Goal: Find specific page/section: Find specific page/section

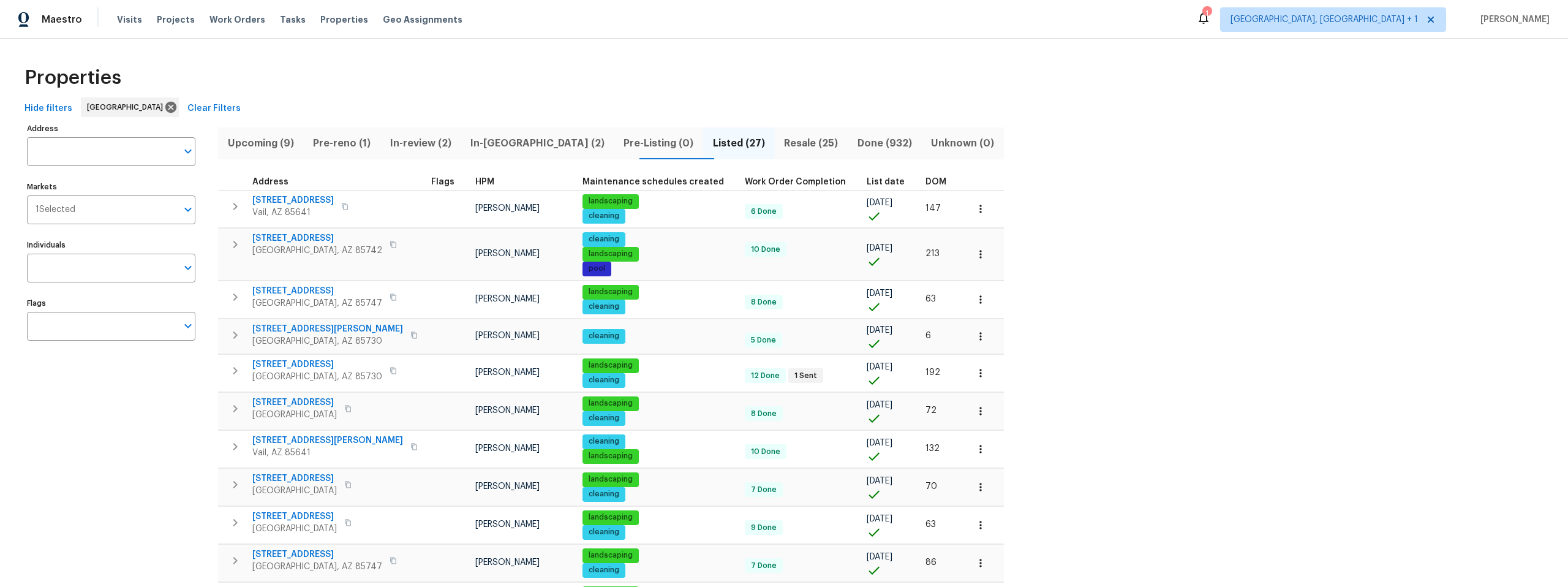
click at [783, 144] on span "Resale (25)" at bounding box center [811, 143] width 58 height 17
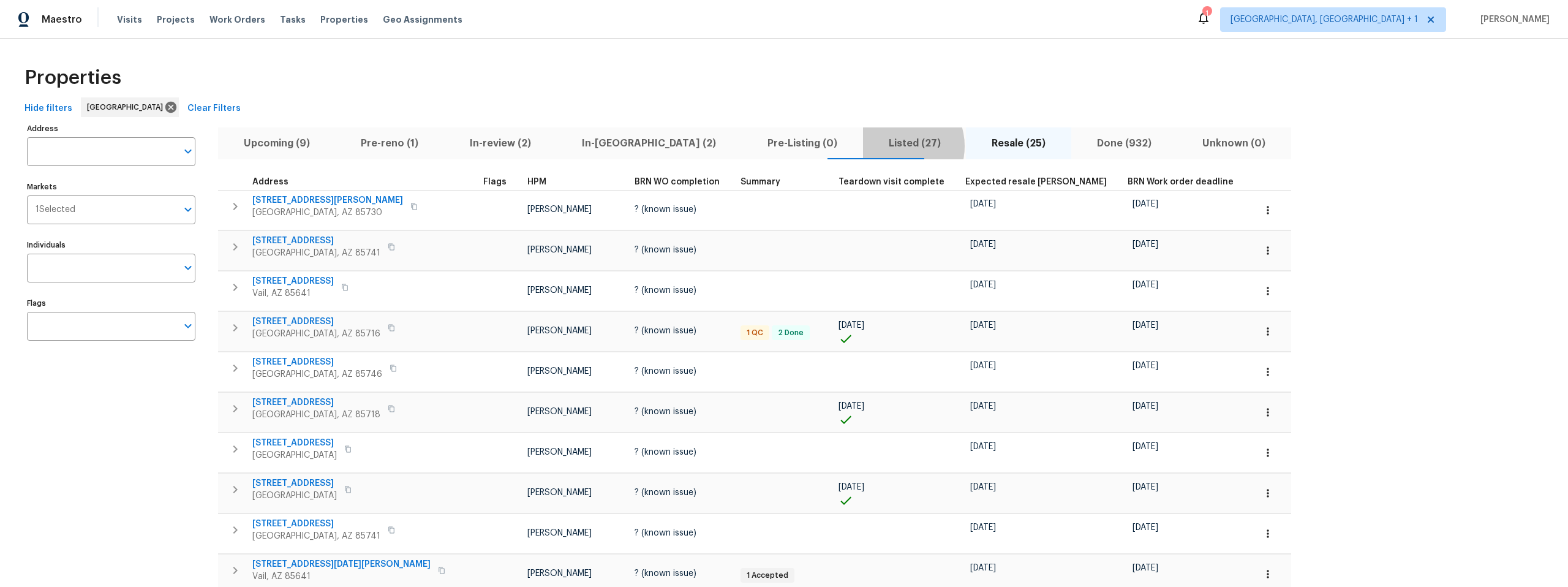
click at [871, 147] on span "Listed (27)" at bounding box center [915, 143] width 89 height 17
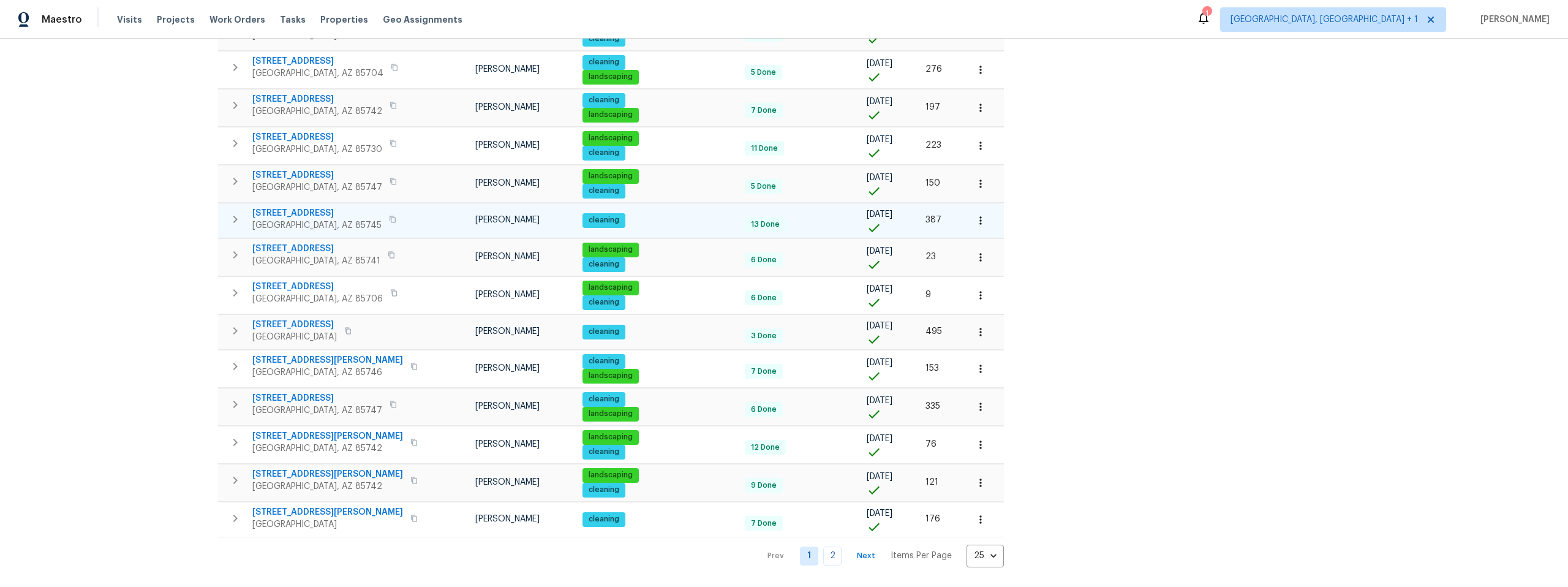
scroll to position [617, 0]
click at [823, 547] on link "2" at bounding box center [832, 557] width 18 height 19
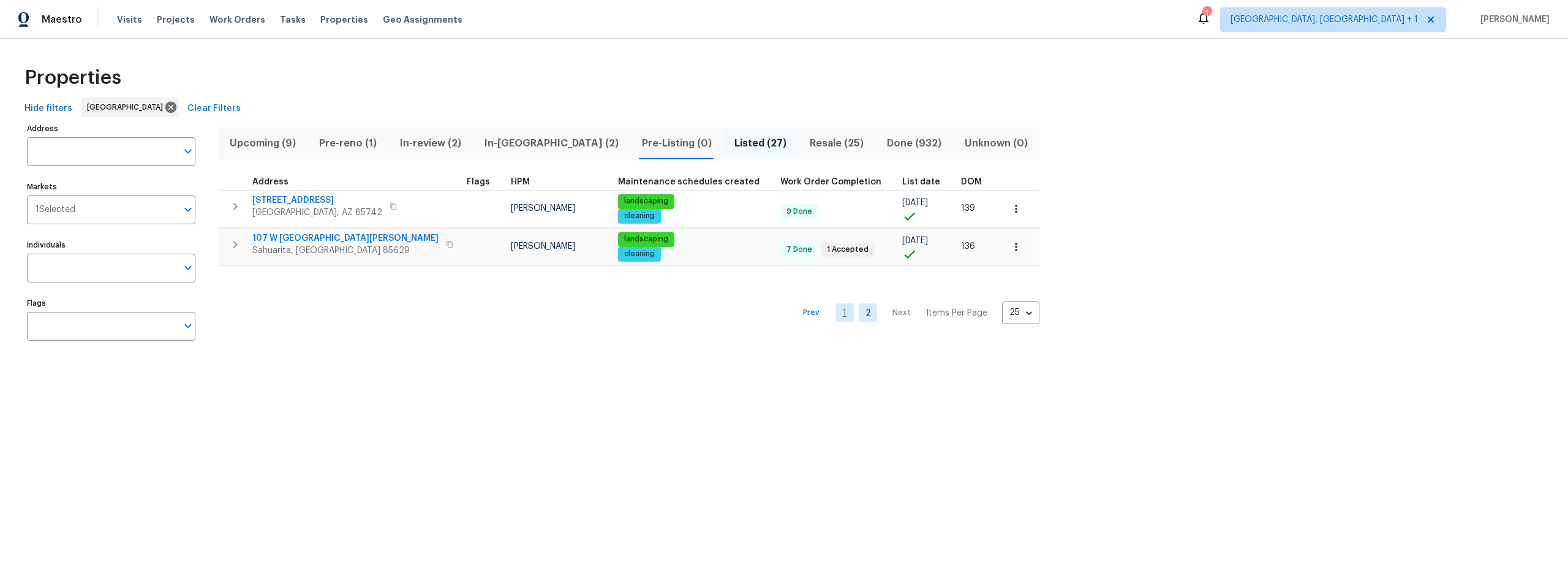
click at [836, 314] on link "1" at bounding box center [845, 313] width 18 height 19
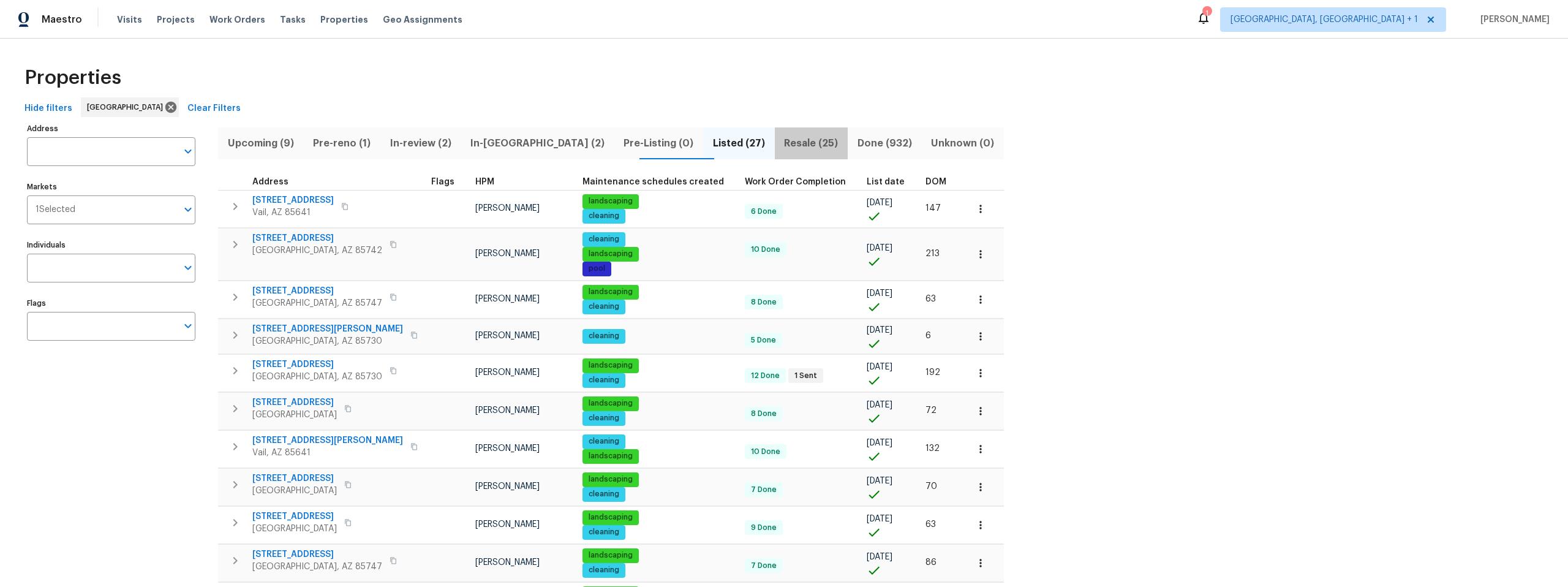
click at [783, 142] on span "Resale (25)" at bounding box center [811, 143] width 58 height 17
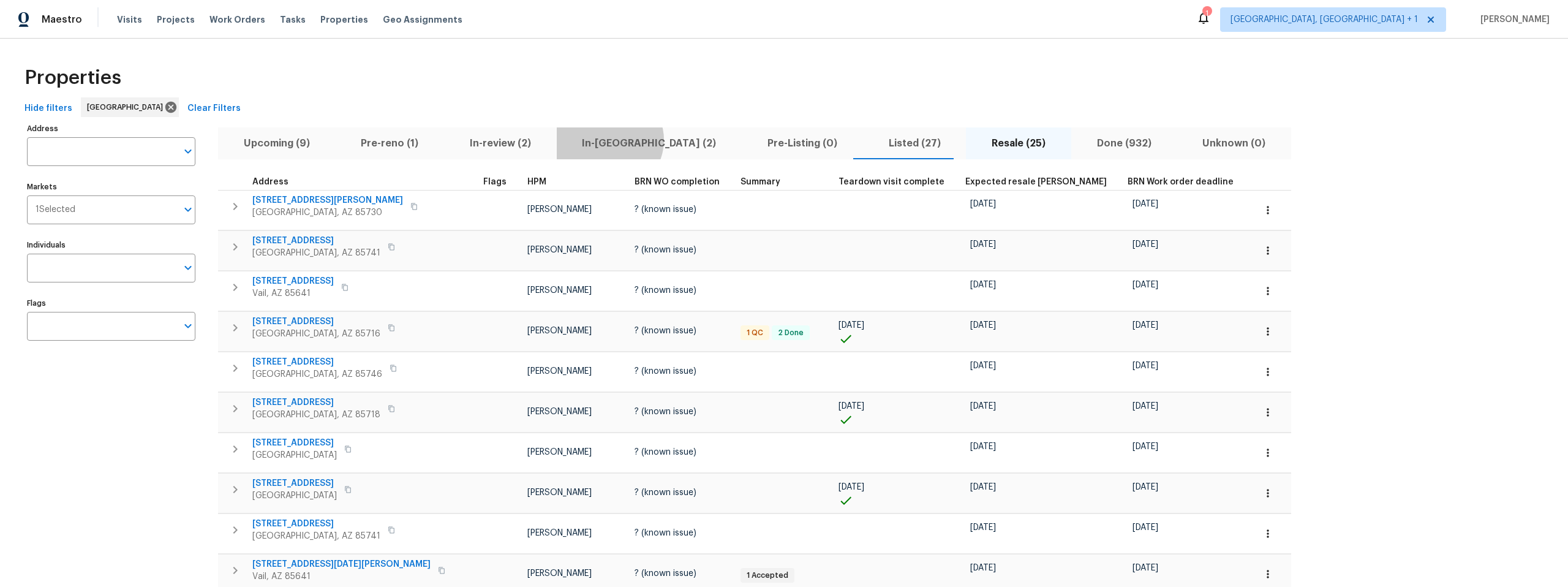
click at [593, 140] on span "In-reno (2)" at bounding box center [649, 143] width 171 height 17
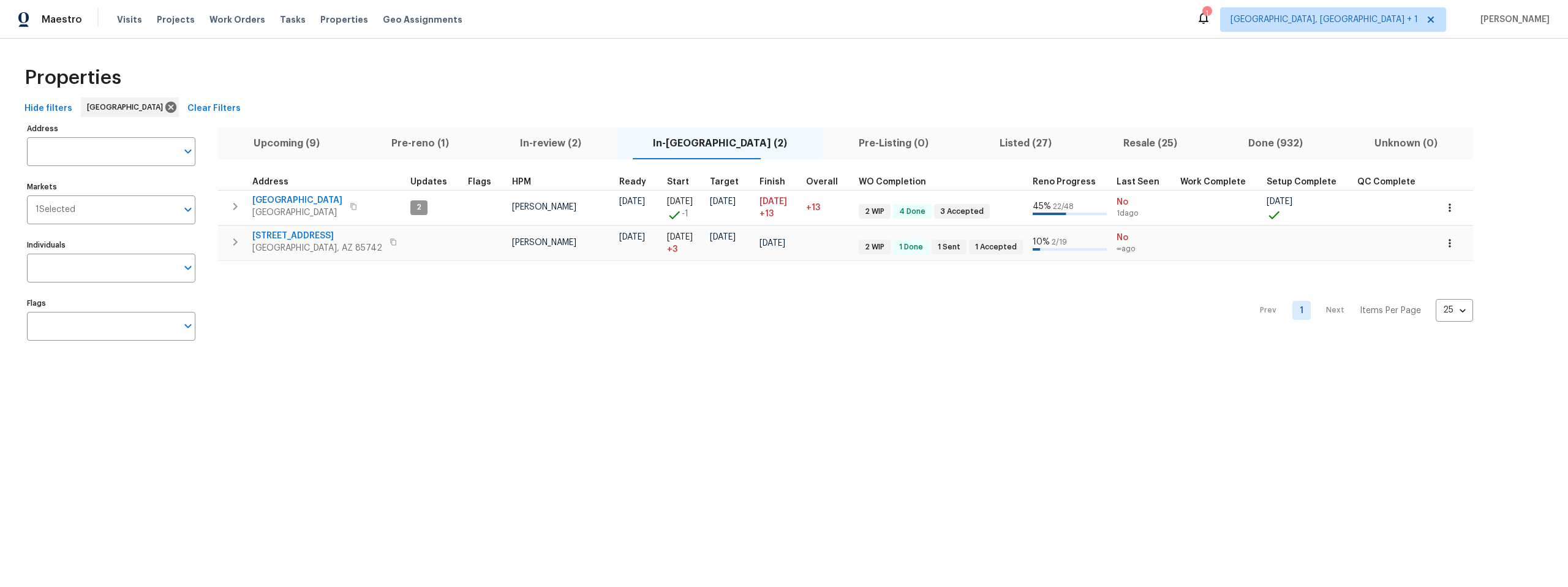
click at [433, 141] on span "Pre-reno (1)" at bounding box center [420, 143] width 115 height 17
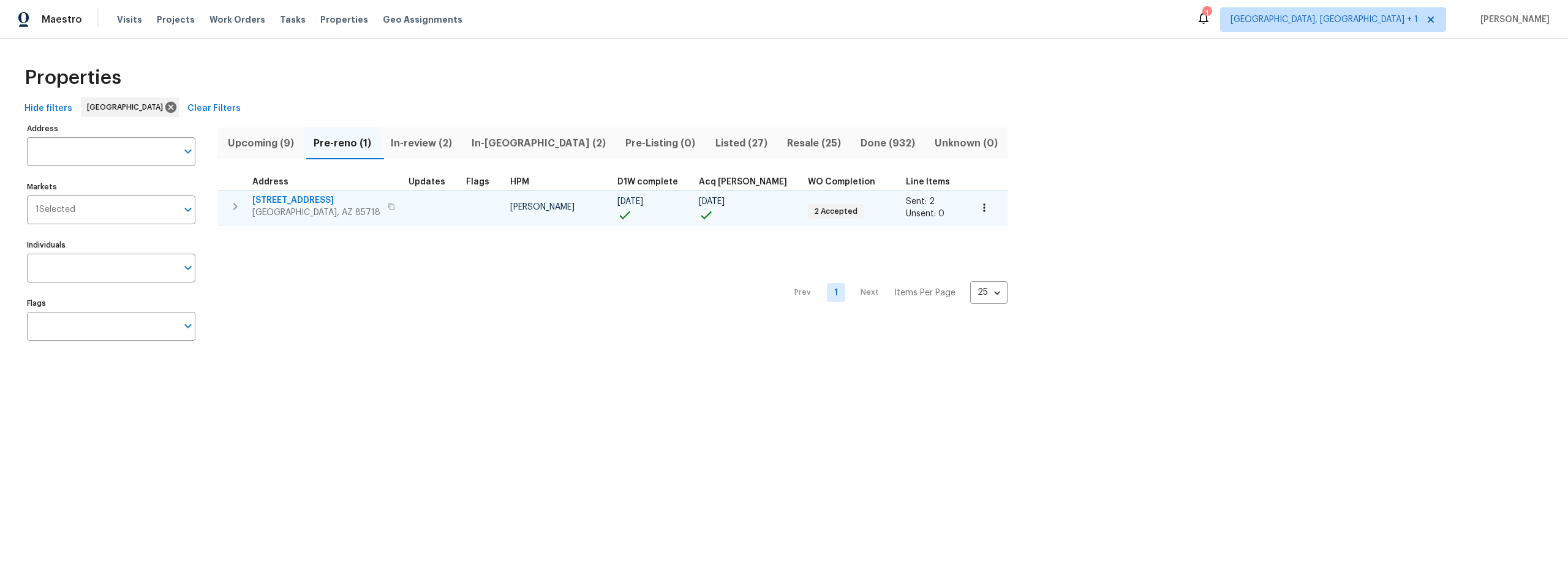
click at [291, 201] on span "[STREET_ADDRESS]" at bounding box center [316, 201] width 128 height 13
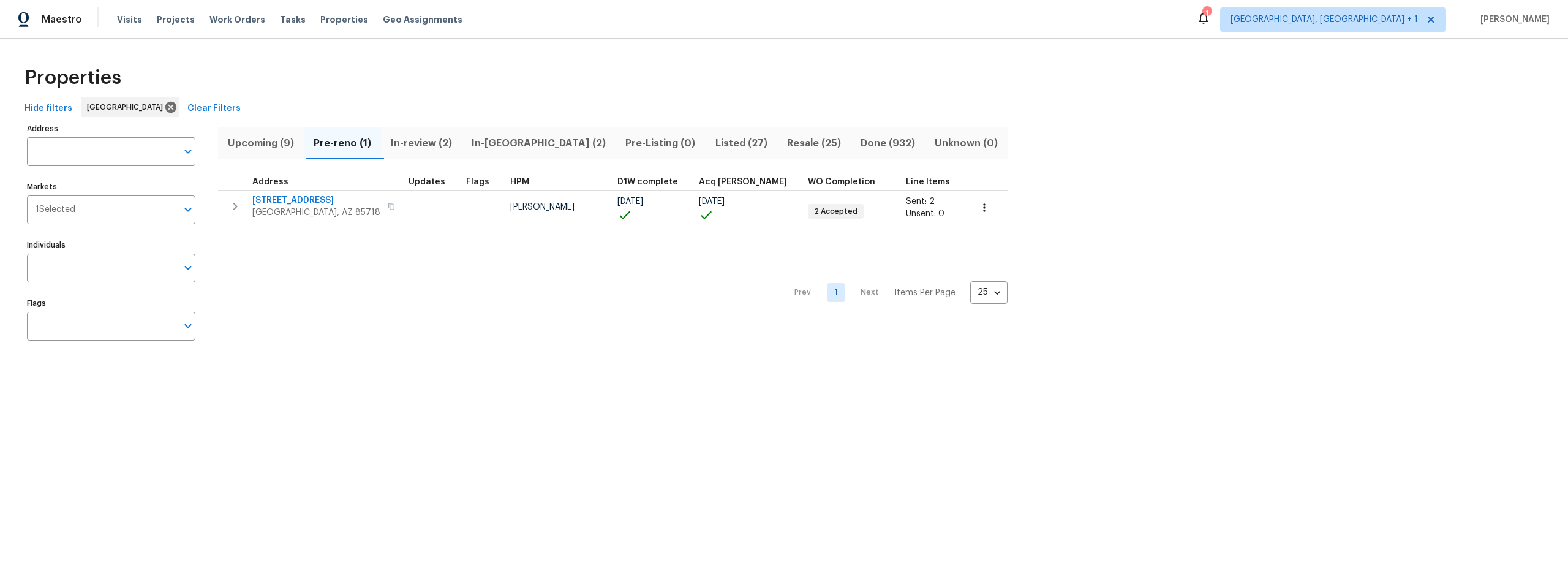
click at [275, 144] on span "Upcoming (9)" at bounding box center [261, 143] width 71 height 17
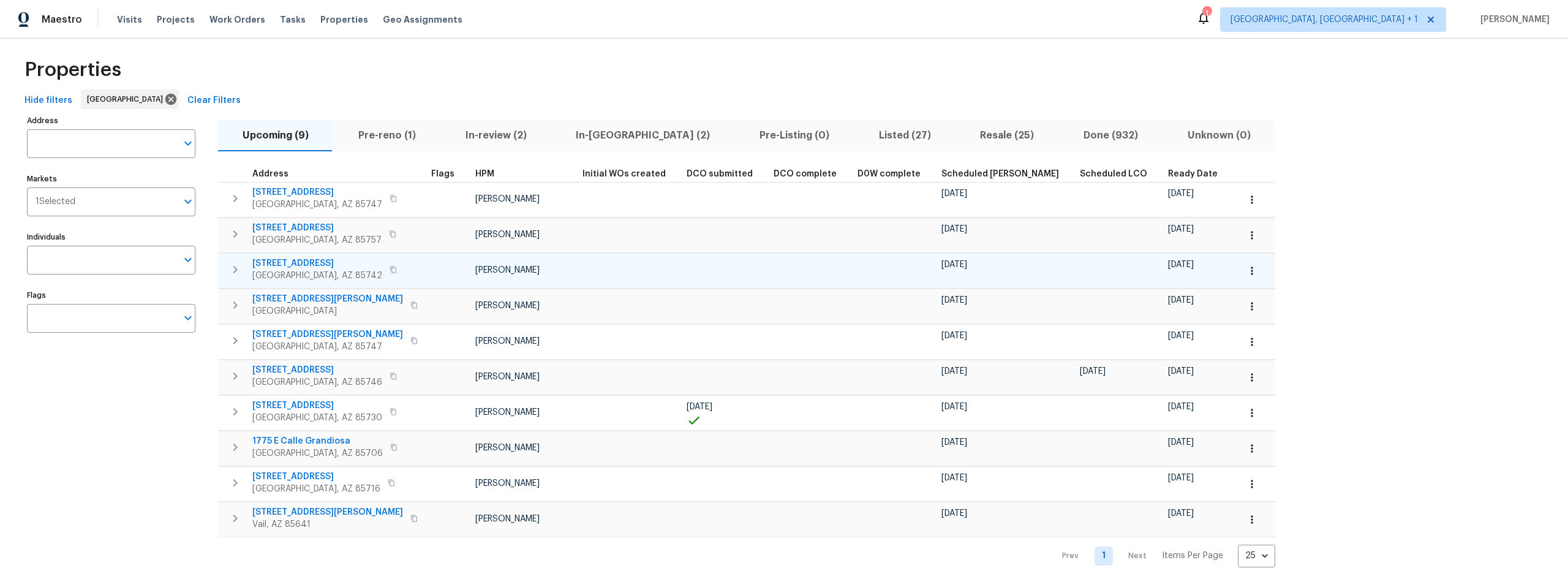
scroll to position [17, 0]
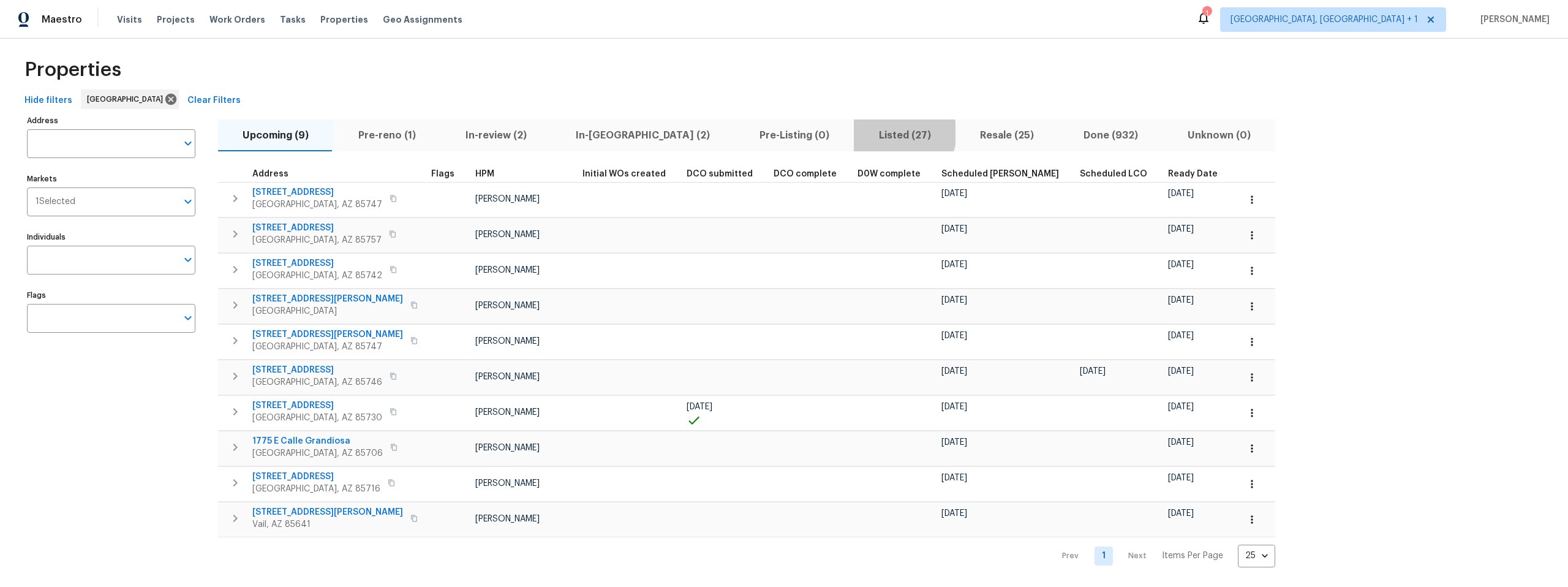
click at [861, 127] on span "Listed (27)" at bounding box center [905, 135] width 87 height 17
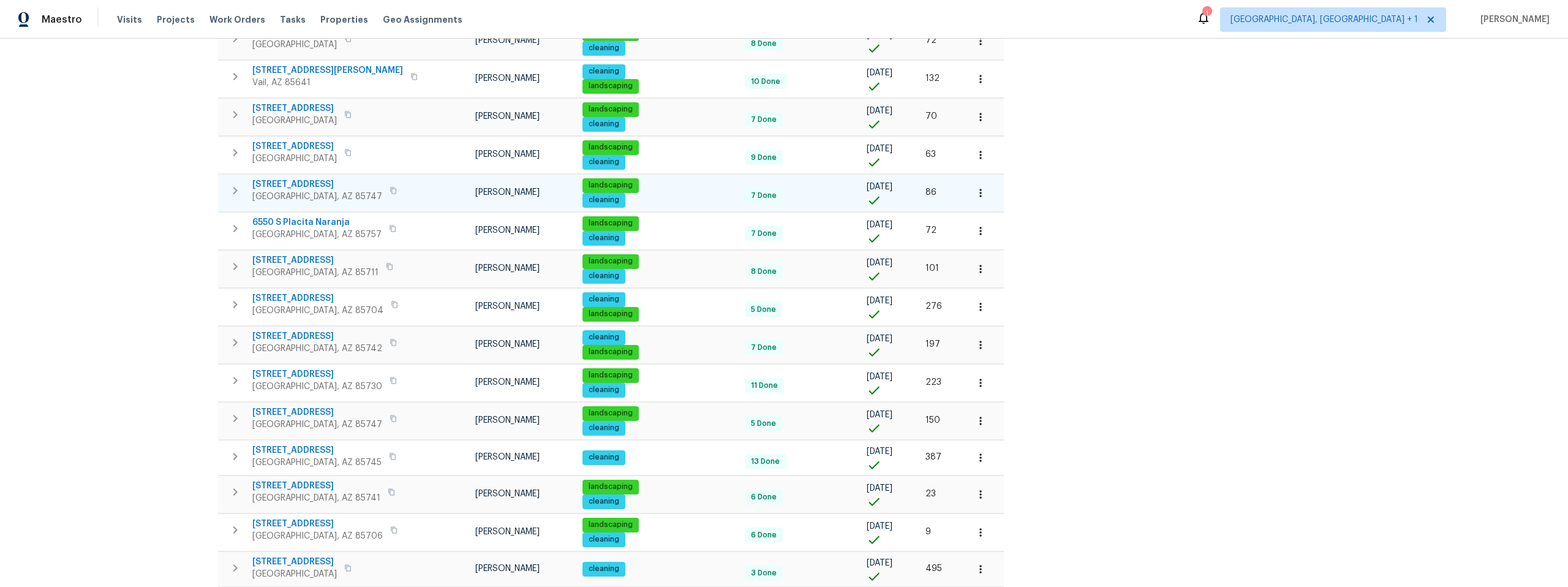
scroll to position [372, 0]
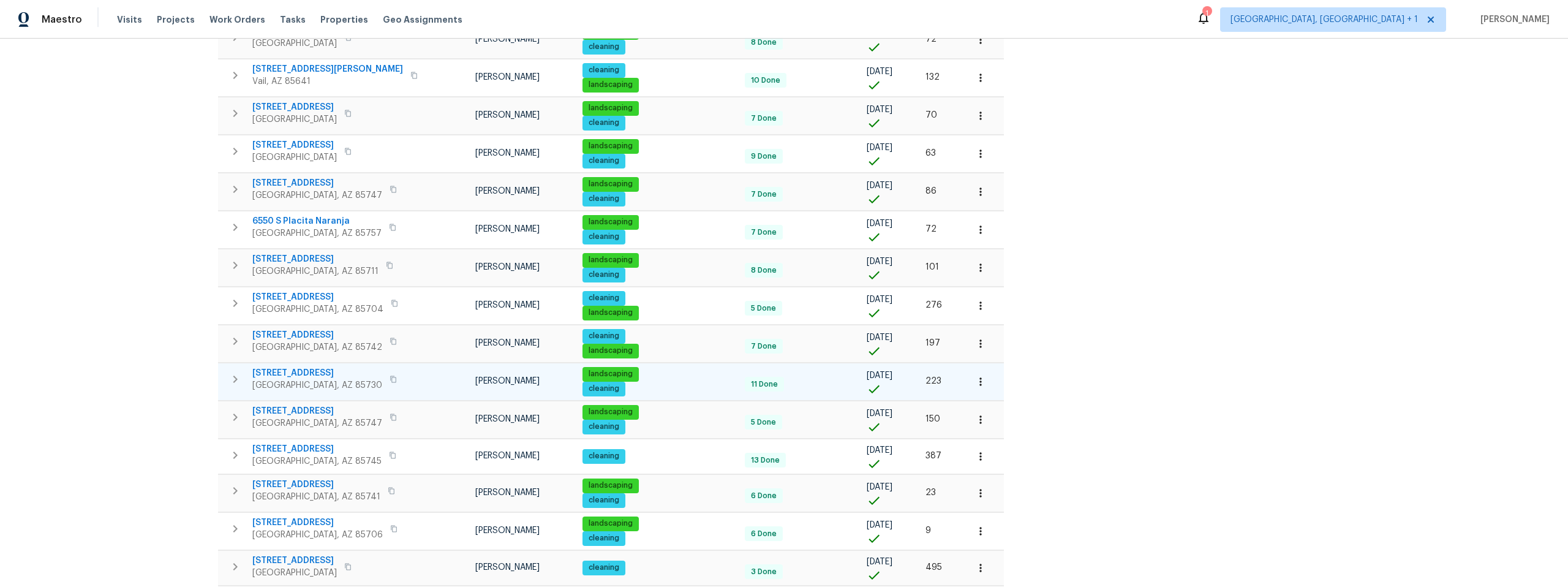
click at [291, 372] on span "9980 E Victoria Ln" at bounding box center [317, 373] width 130 height 13
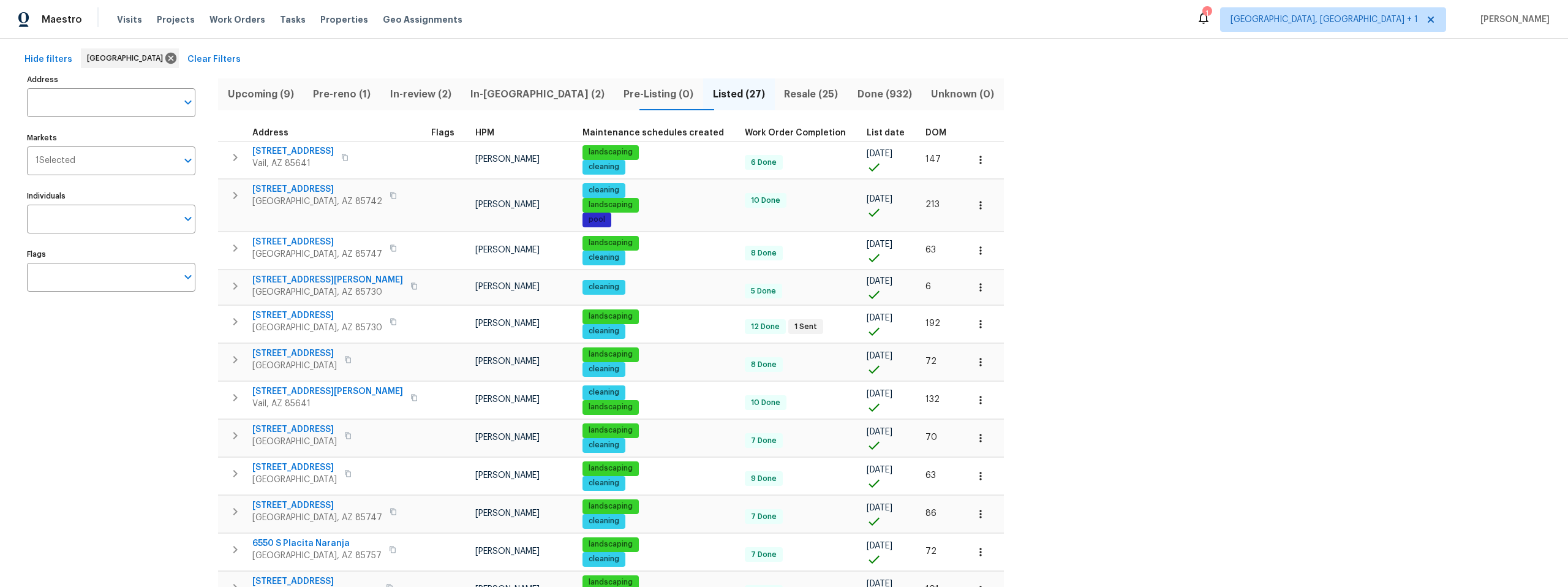
scroll to position [0, 0]
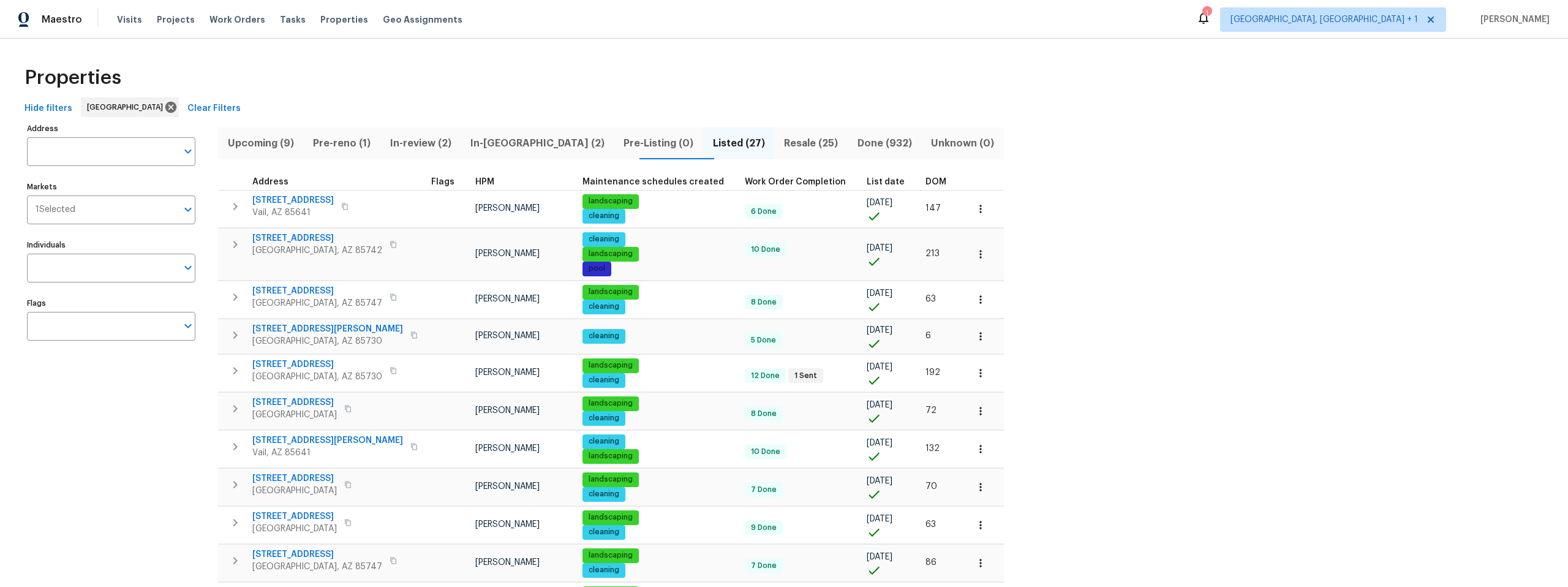
click at [343, 142] on span "Pre-reno (1)" at bounding box center [342, 143] width 62 height 17
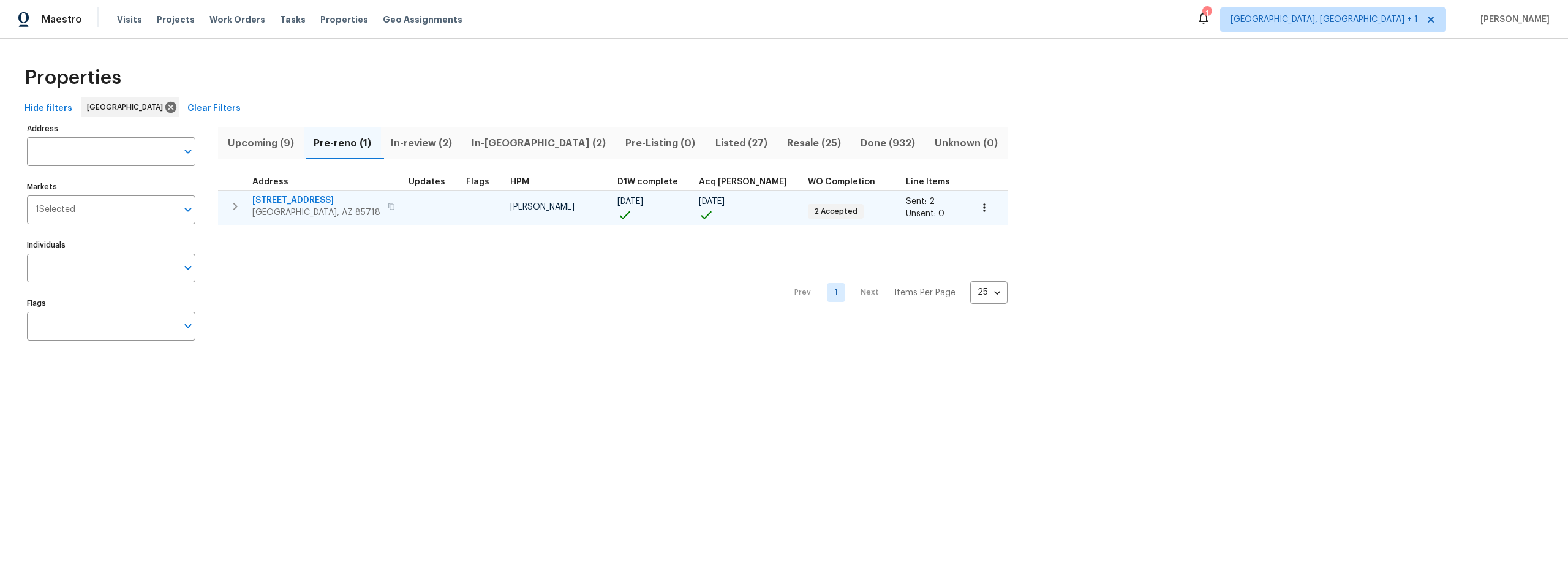
click at [308, 196] on span "[STREET_ADDRESS]" at bounding box center [316, 201] width 128 height 13
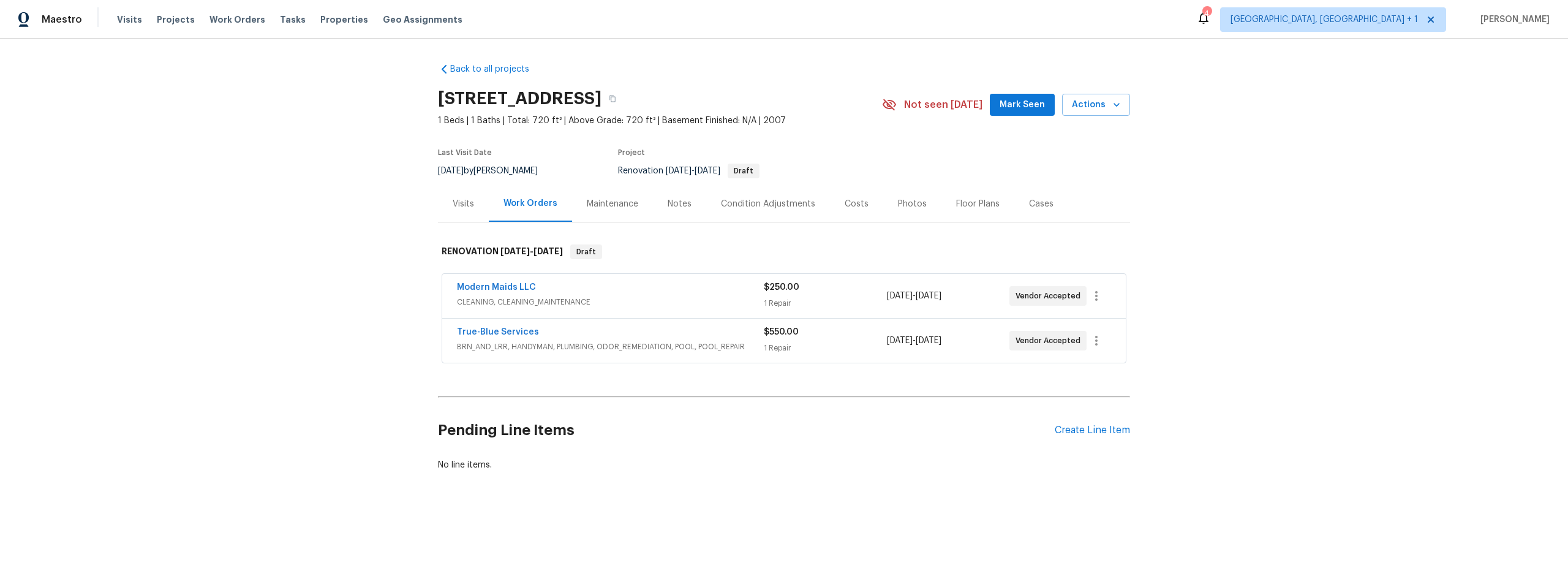
click at [331, 232] on div "Back to all projects 2016 E River Rd Unit 101, Tucson, AZ 85718 1 Beds | 1 Bath…" at bounding box center [784, 296] width 1568 height 516
click at [616, 100] on icon "button" at bounding box center [612, 98] width 7 height 7
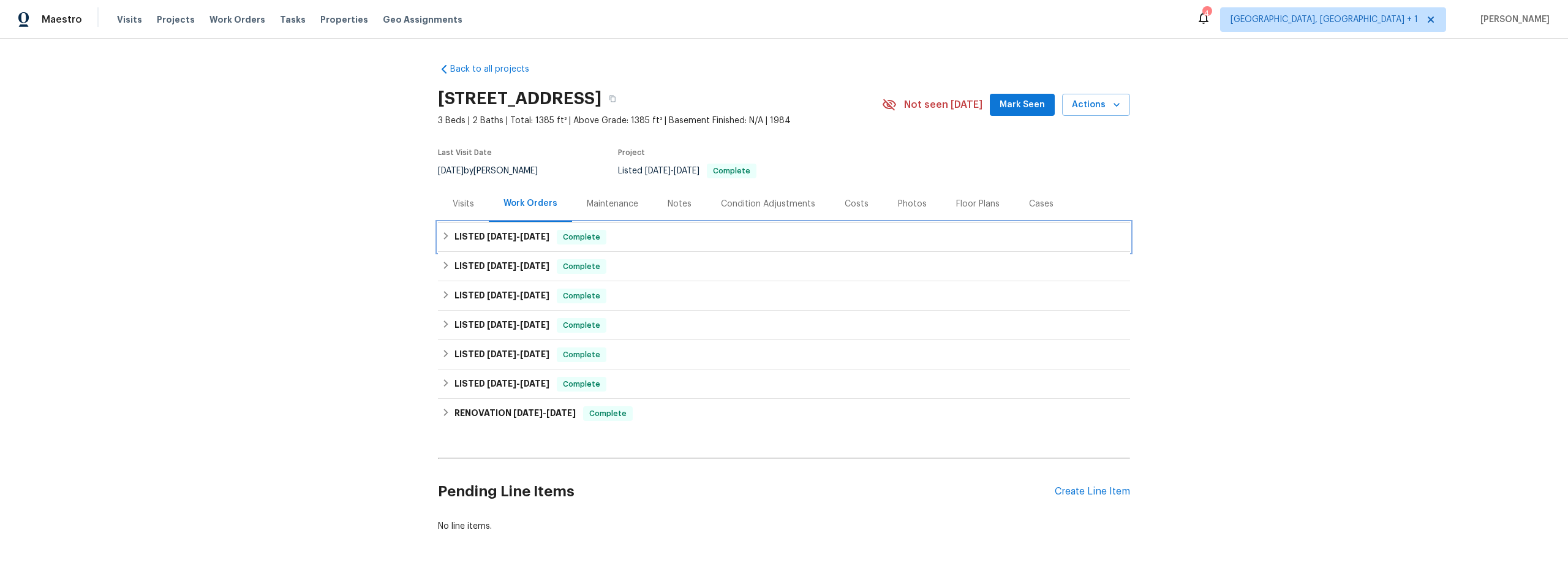
click at [490, 240] on span "[DATE]" at bounding box center [501, 237] width 30 height 9
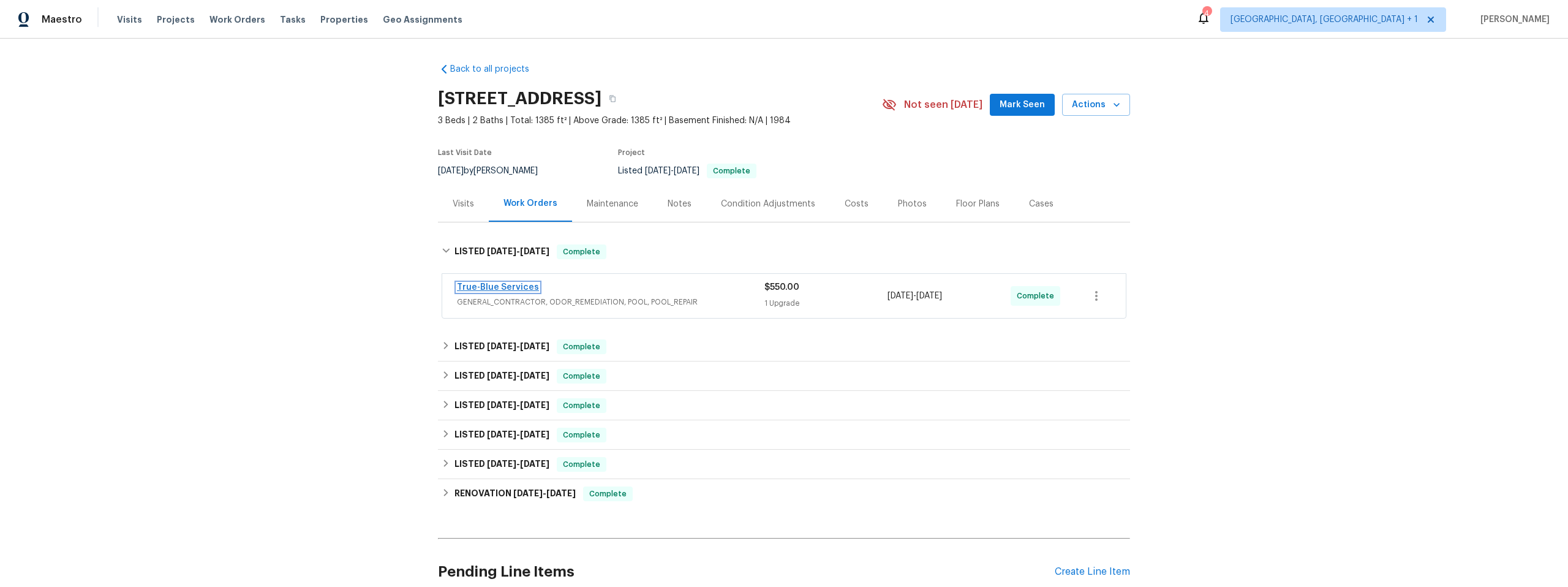
click at [502, 288] on link "True-Blue Services" at bounding box center [498, 288] width 82 height 9
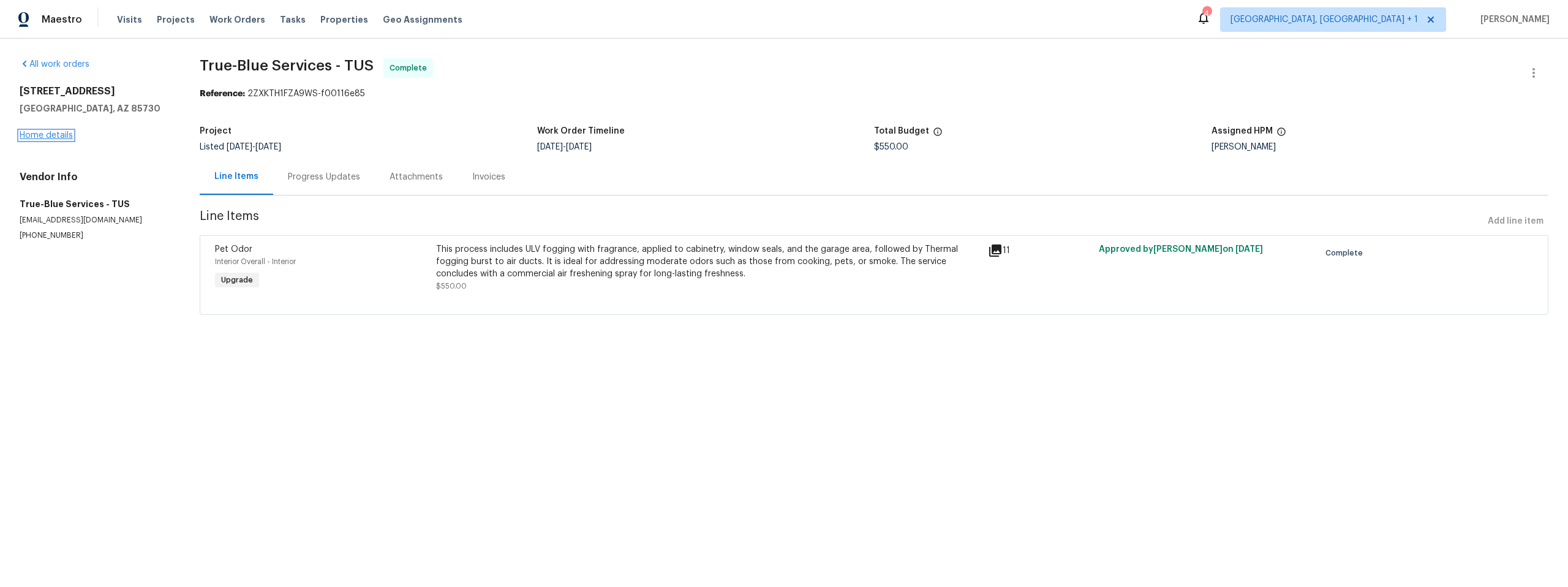
click at [53, 135] on link "Home details" at bounding box center [47, 135] width 53 height 9
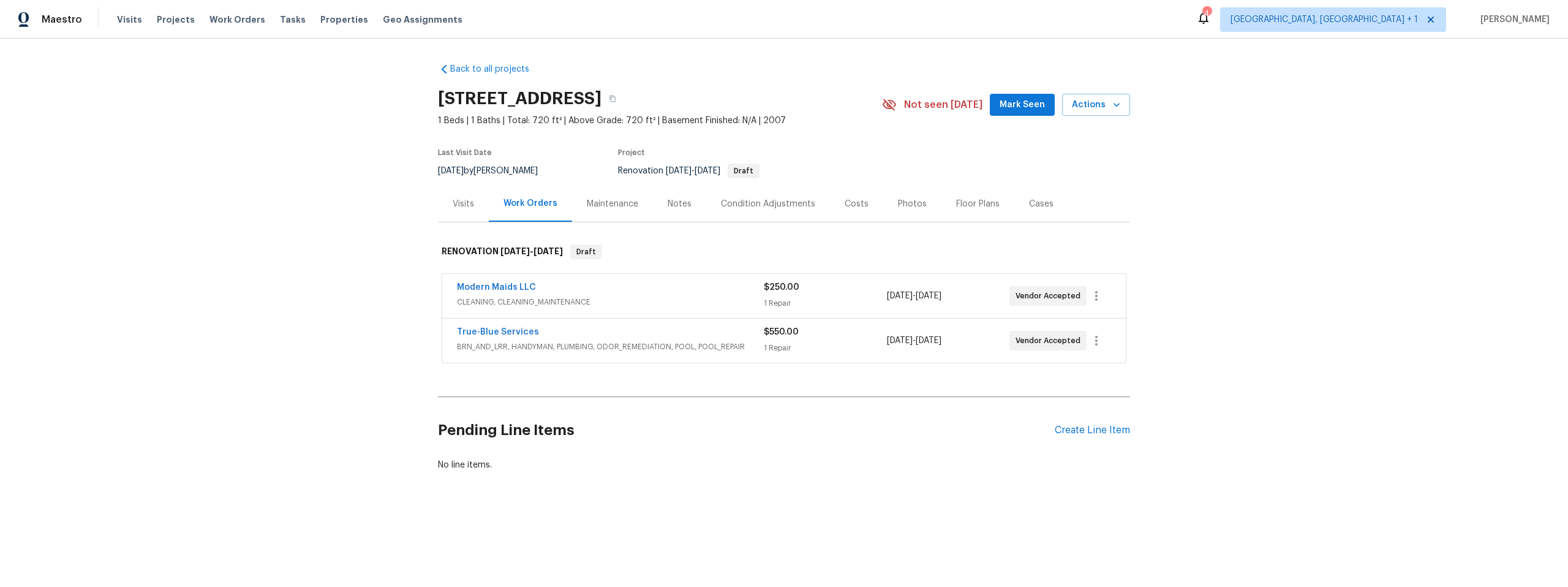
click at [747, 205] on div "Condition Adjustments" at bounding box center [768, 204] width 95 height 13
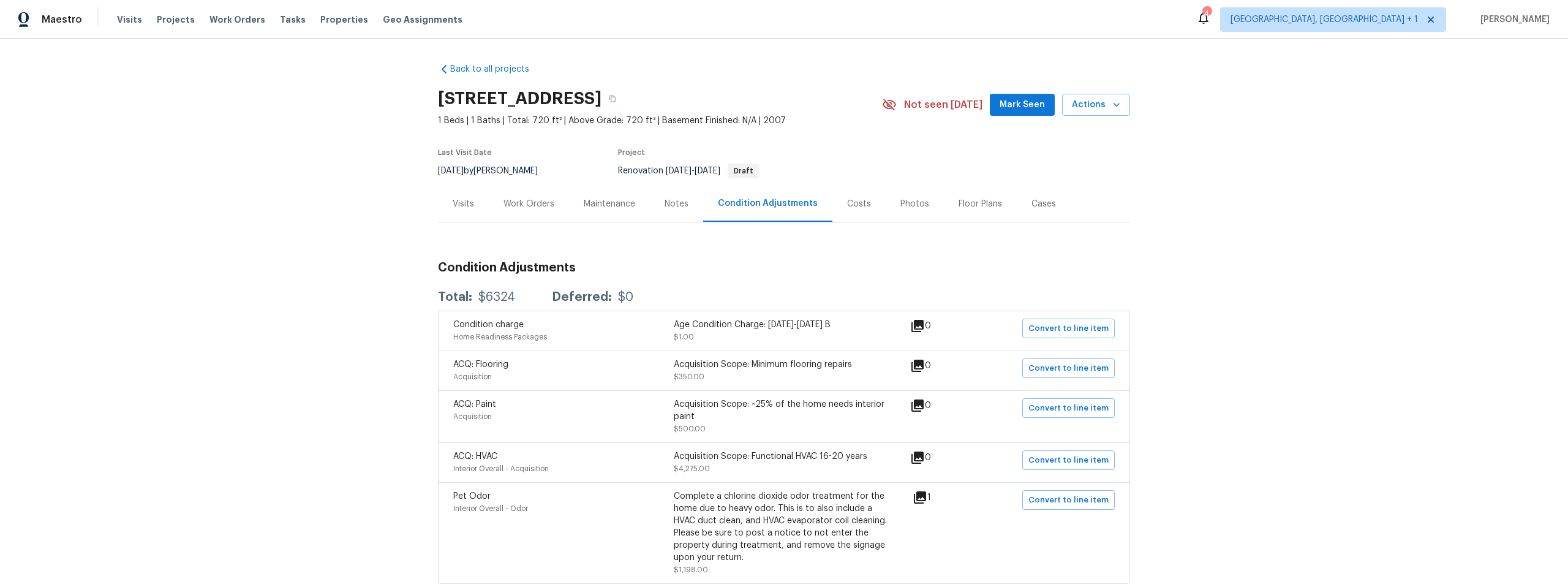
click at [524, 201] on div "Work Orders" at bounding box center [529, 204] width 51 height 13
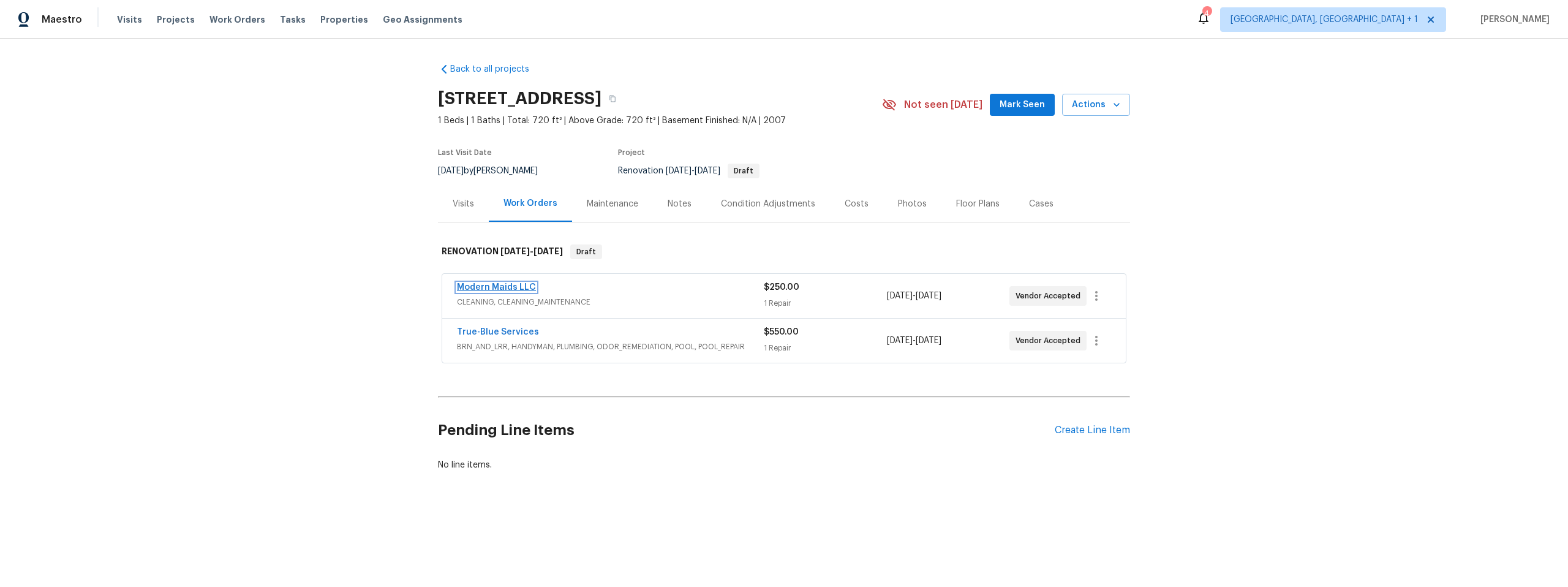
click at [499, 286] on link "Modern Maids LLC" at bounding box center [496, 288] width 79 height 9
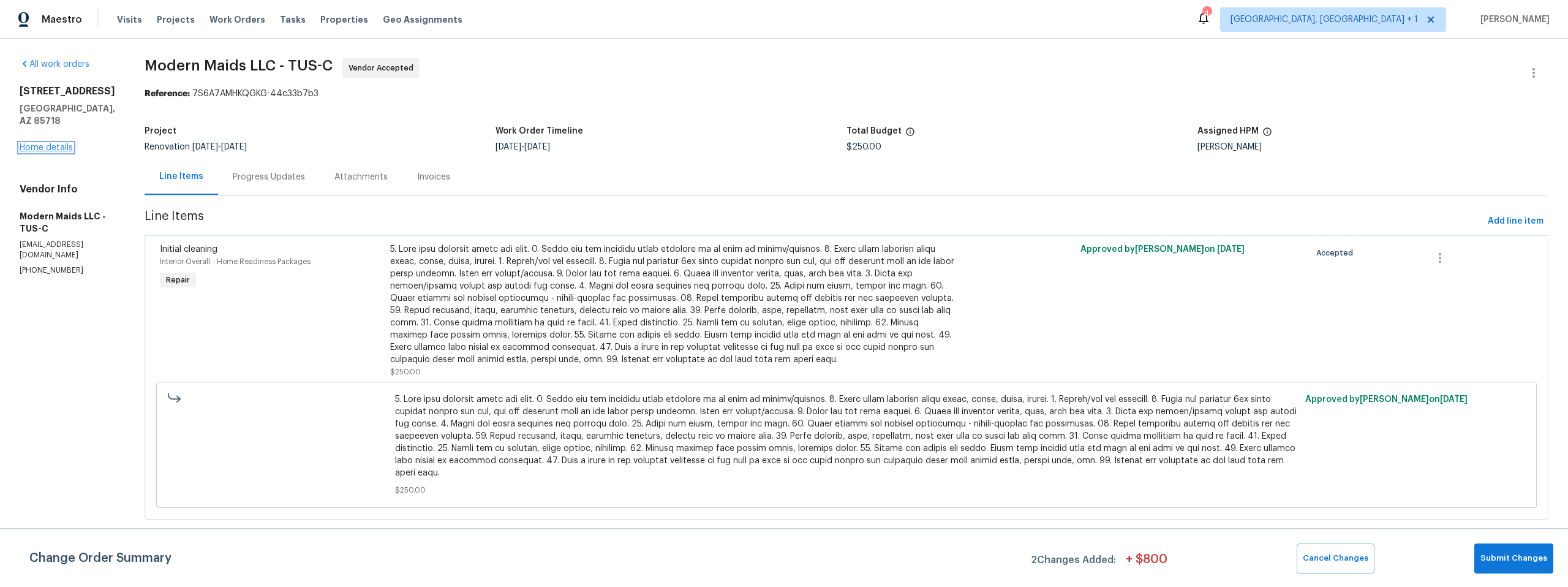
click at [57, 144] on link "Home details" at bounding box center [47, 148] width 53 height 9
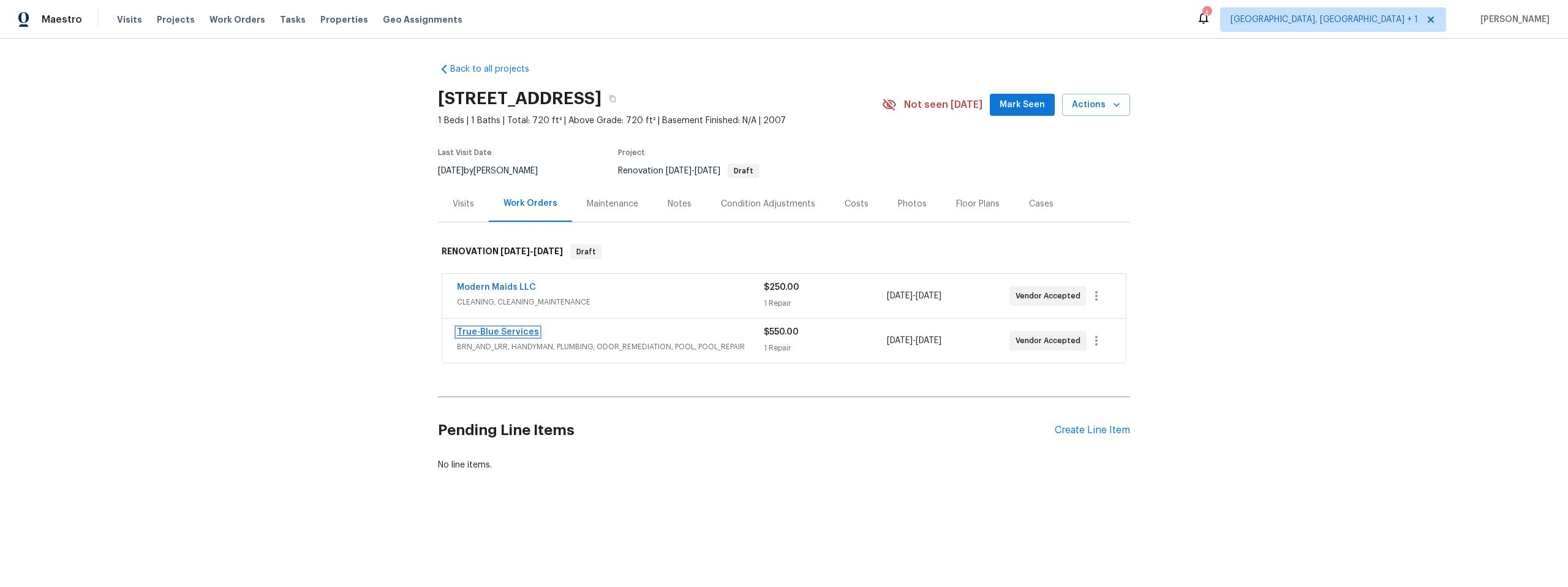
click at [490, 336] on link "True-Blue Services" at bounding box center [498, 332] width 82 height 9
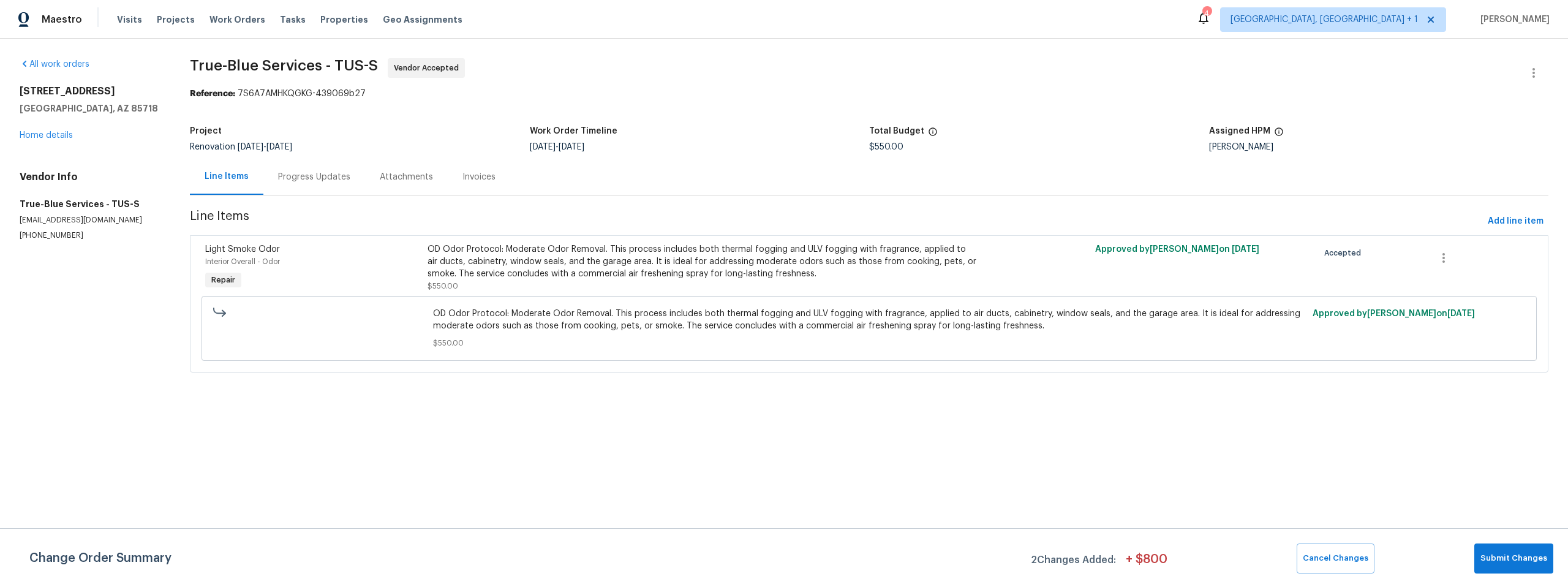
click at [107, 298] on section "All work orders [STREET_ADDRESS] Home details Vendor Info True-Blue Services - …" at bounding box center [90, 223] width 141 height 329
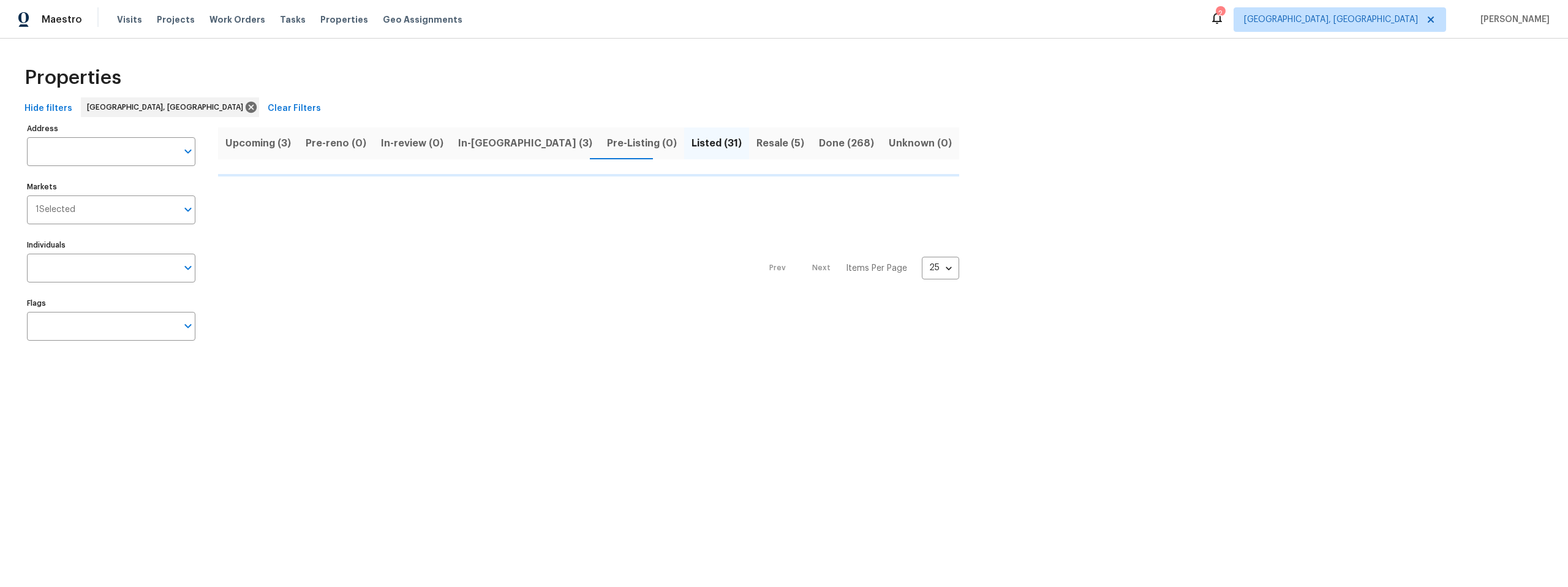
click at [484, 144] on button "In-reno (3)" at bounding box center [525, 143] width 149 height 32
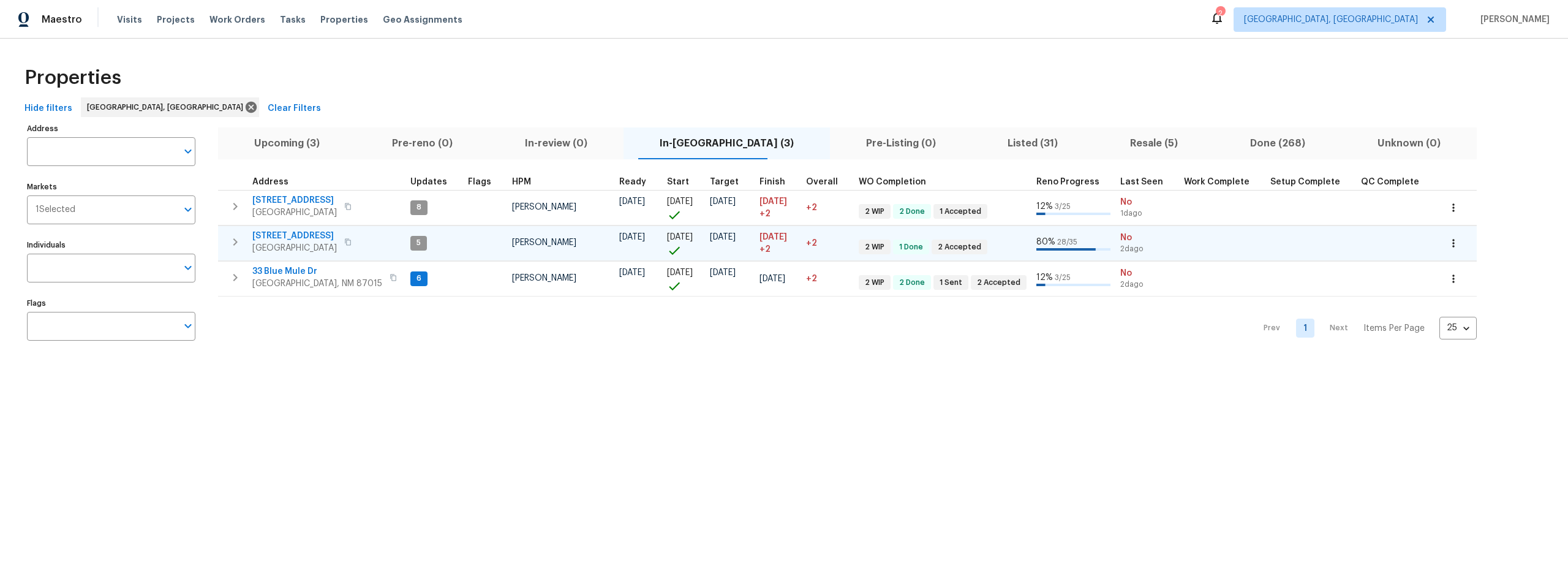
click at [297, 232] on span "802 Pinetree Rd SE" at bounding box center [294, 236] width 84 height 13
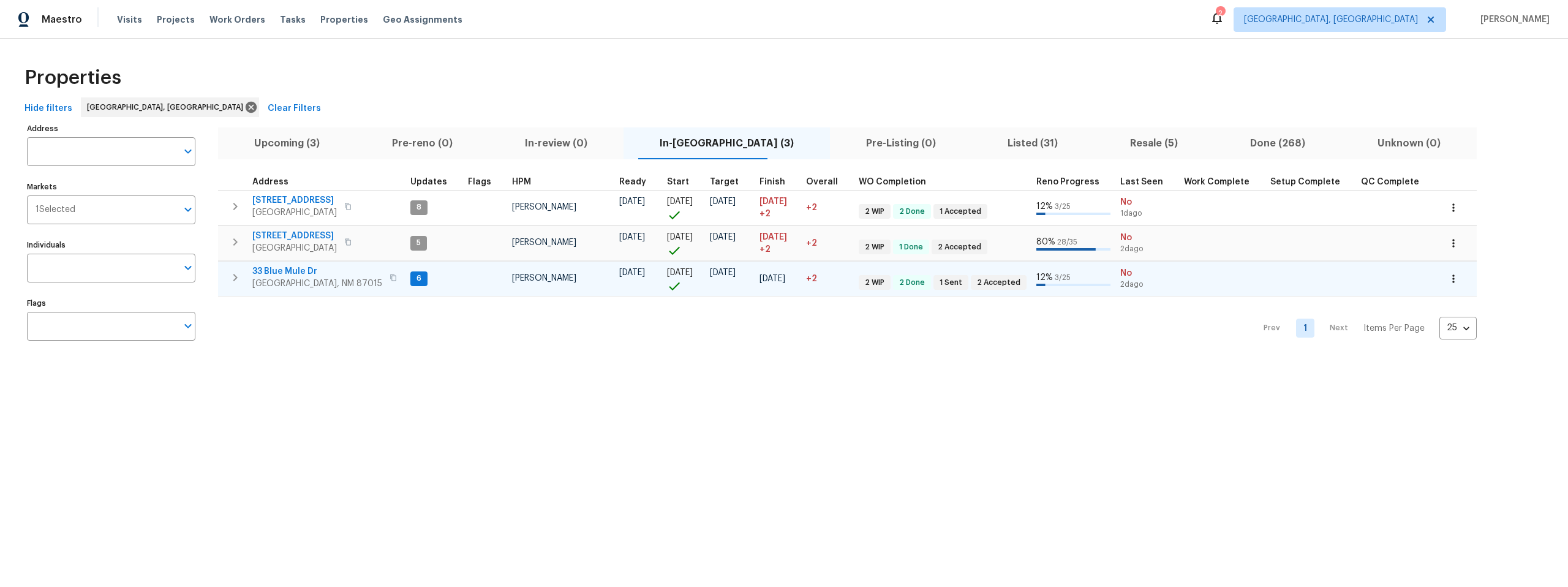
click at [303, 271] on span "33 Blue Mule Dr" at bounding box center [317, 272] width 130 height 13
click at [291, 270] on span "33 Blue Mule Dr" at bounding box center [317, 272] width 130 height 13
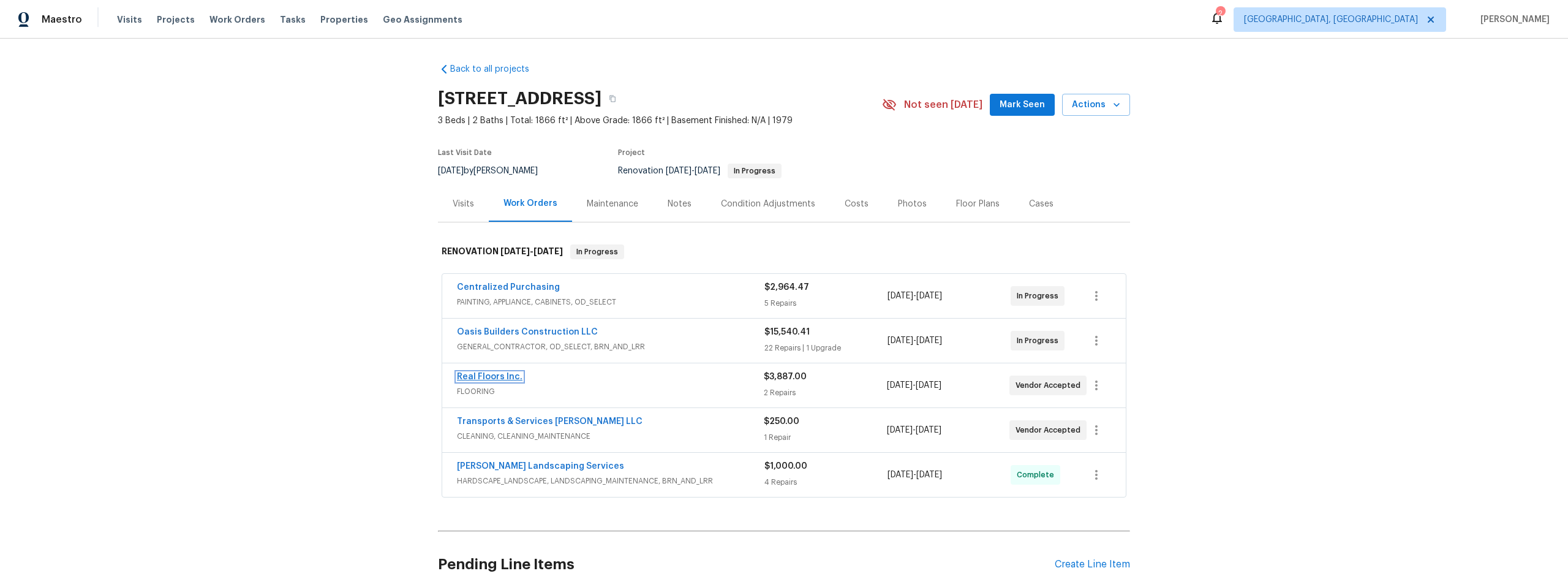
click at [471, 375] on link "Real Floors Inc." at bounding box center [490, 378] width 66 height 9
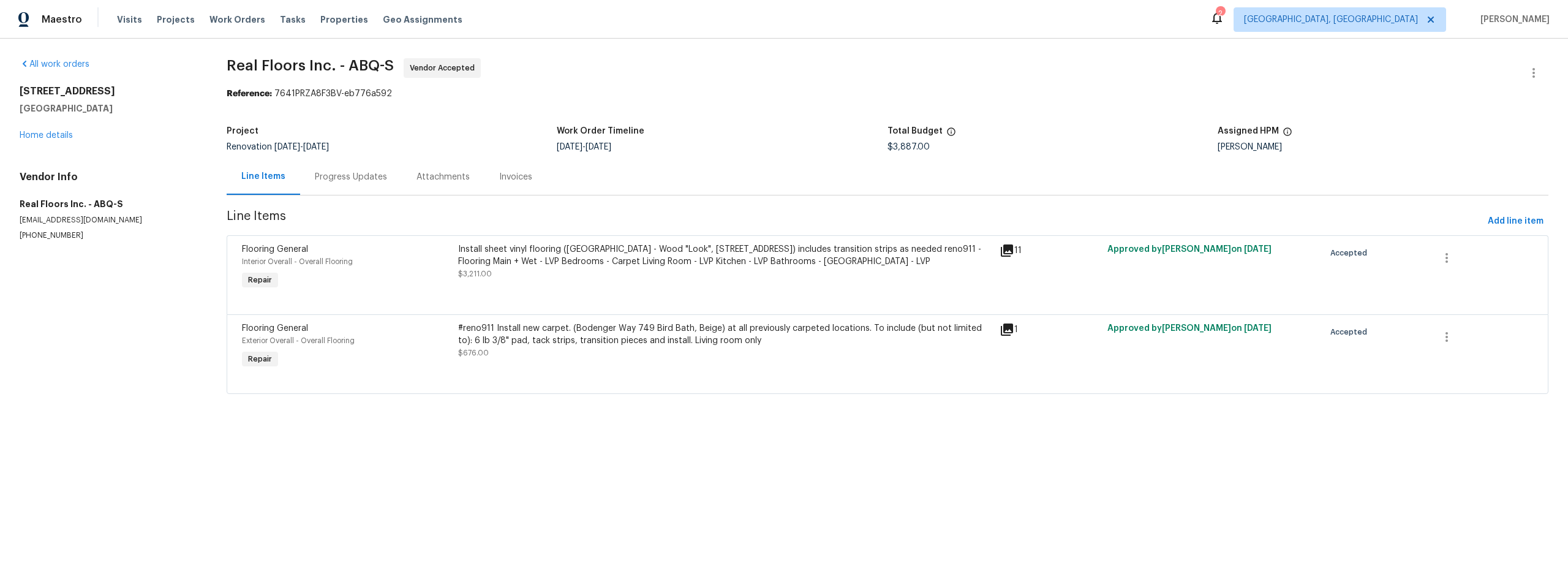
click at [359, 177] on div "Progress Updates" at bounding box center [351, 177] width 72 height 13
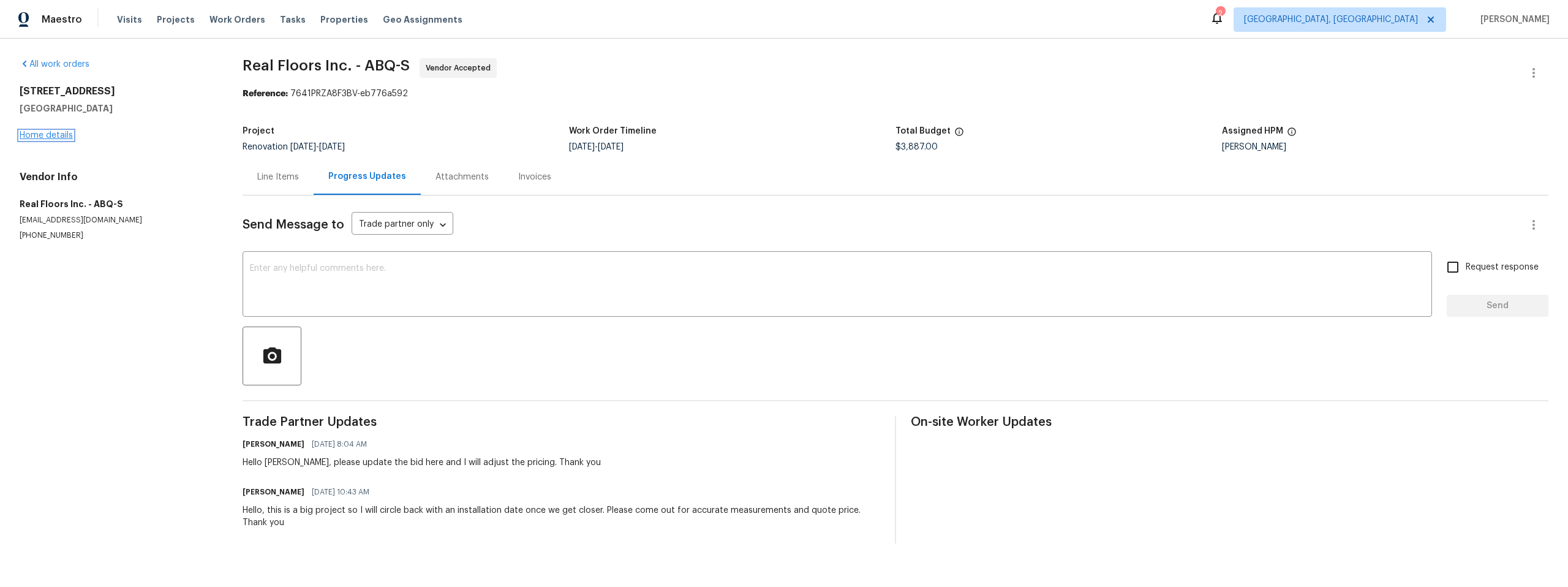
click at [62, 134] on link "Home details" at bounding box center [47, 135] width 53 height 9
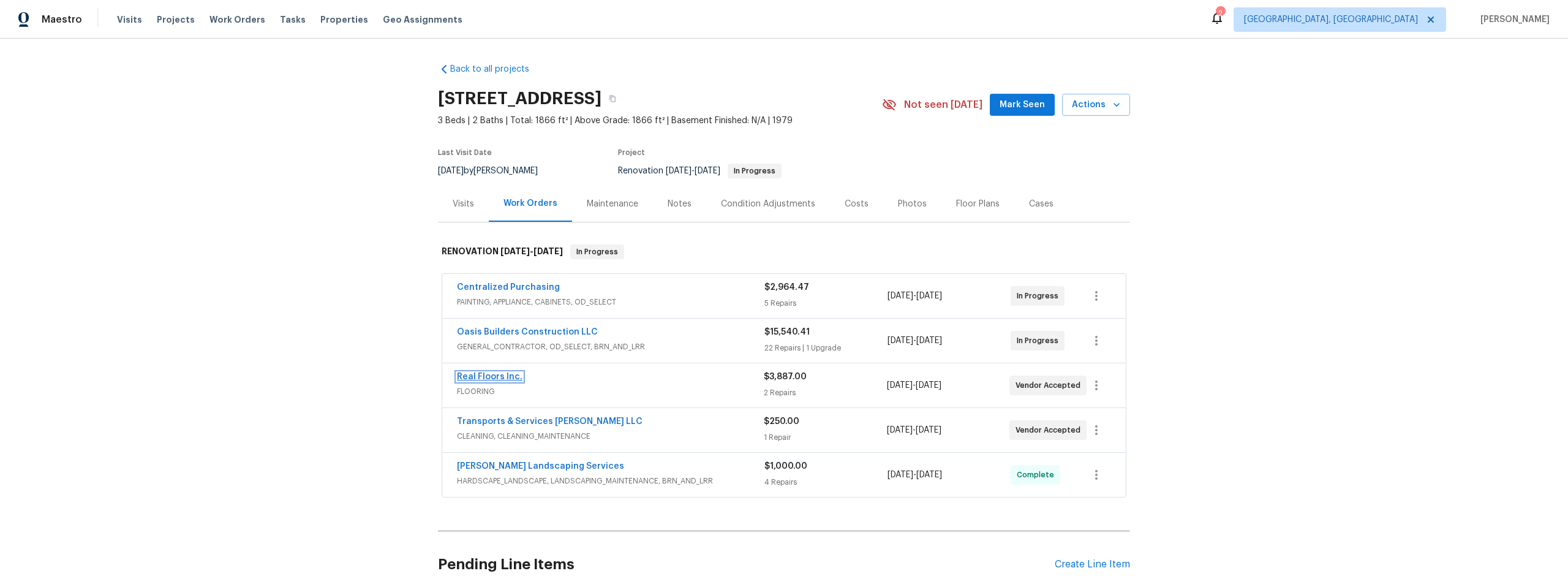
click at [491, 377] on link "Real Floors Inc." at bounding box center [490, 378] width 66 height 9
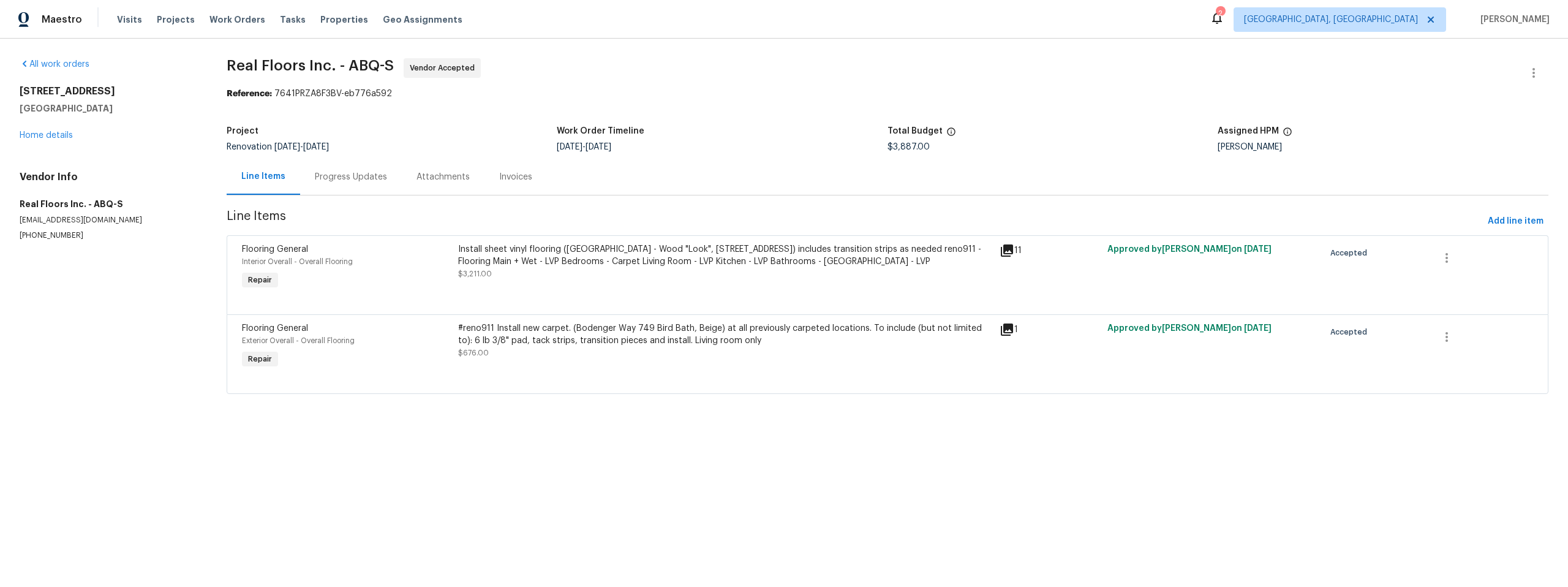
click at [1004, 248] on icon at bounding box center [1007, 250] width 13 height 13
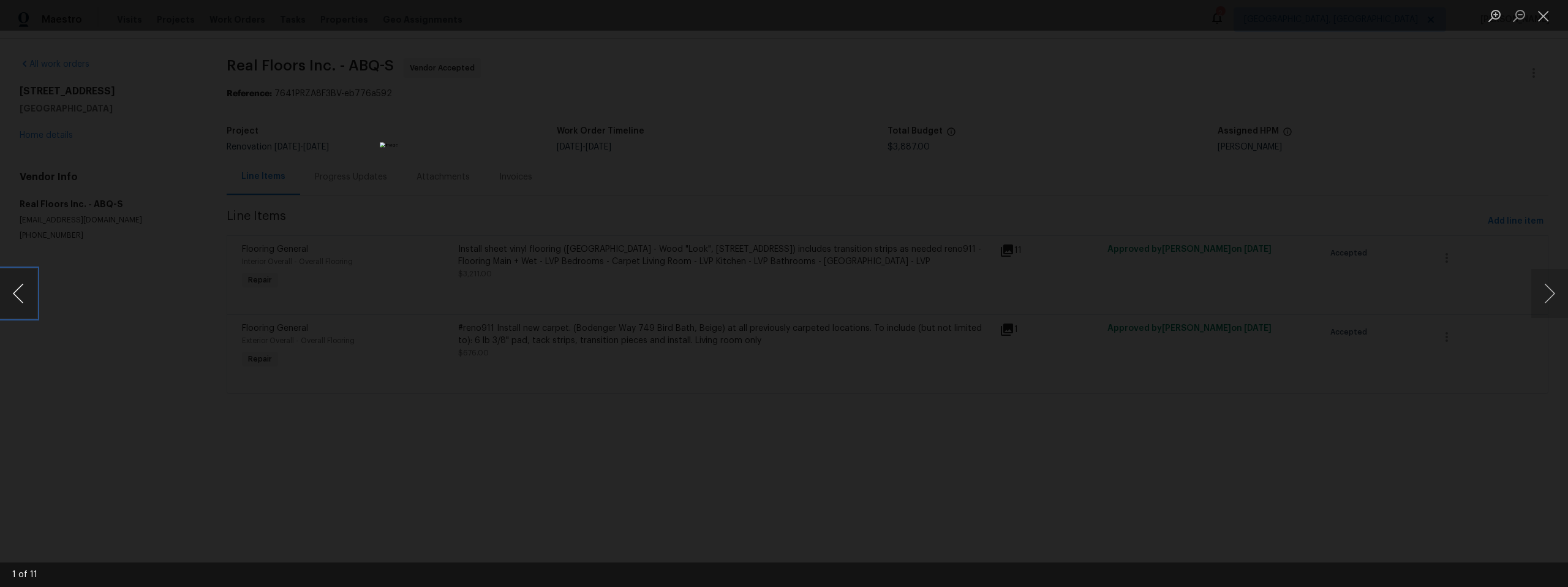
click at [23, 291] on button "Previous image" at bounding box center [18, 294] width 37 height 49
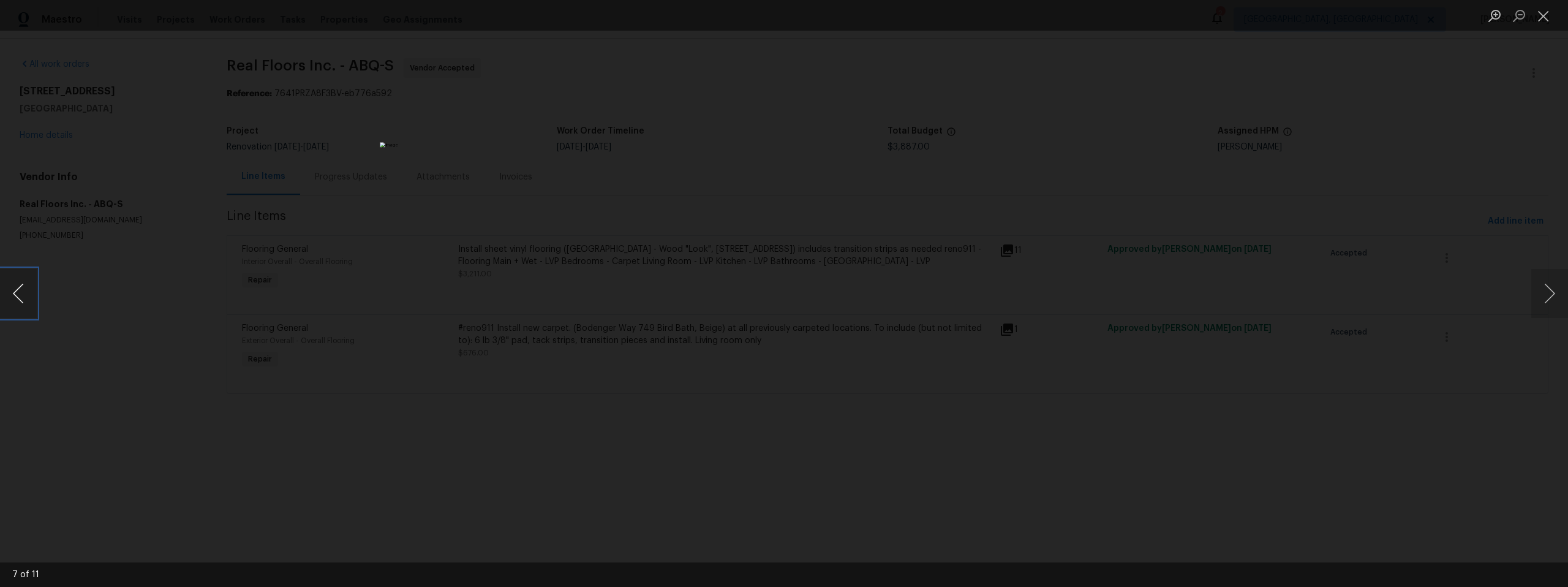
click at [23, 291] on button "Previous image" at bounding box center [18, 294] width 37 height 49
click at [283, 376] on div "Lightbox" at bounding box center [784, 293] width 1568 height 587
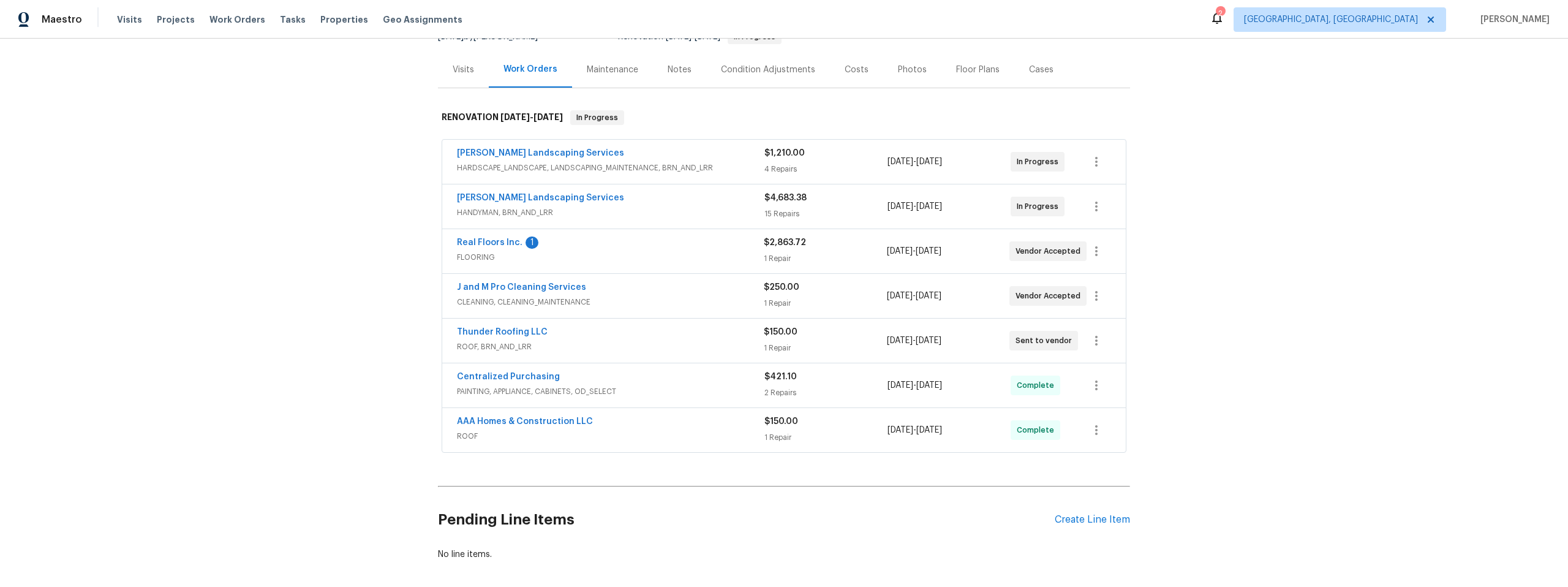
scroll to position [135, 0]
click at [508, 329] on link "Thunder Roofing LLC" at bounding box center [502, 332] width 91 height 9
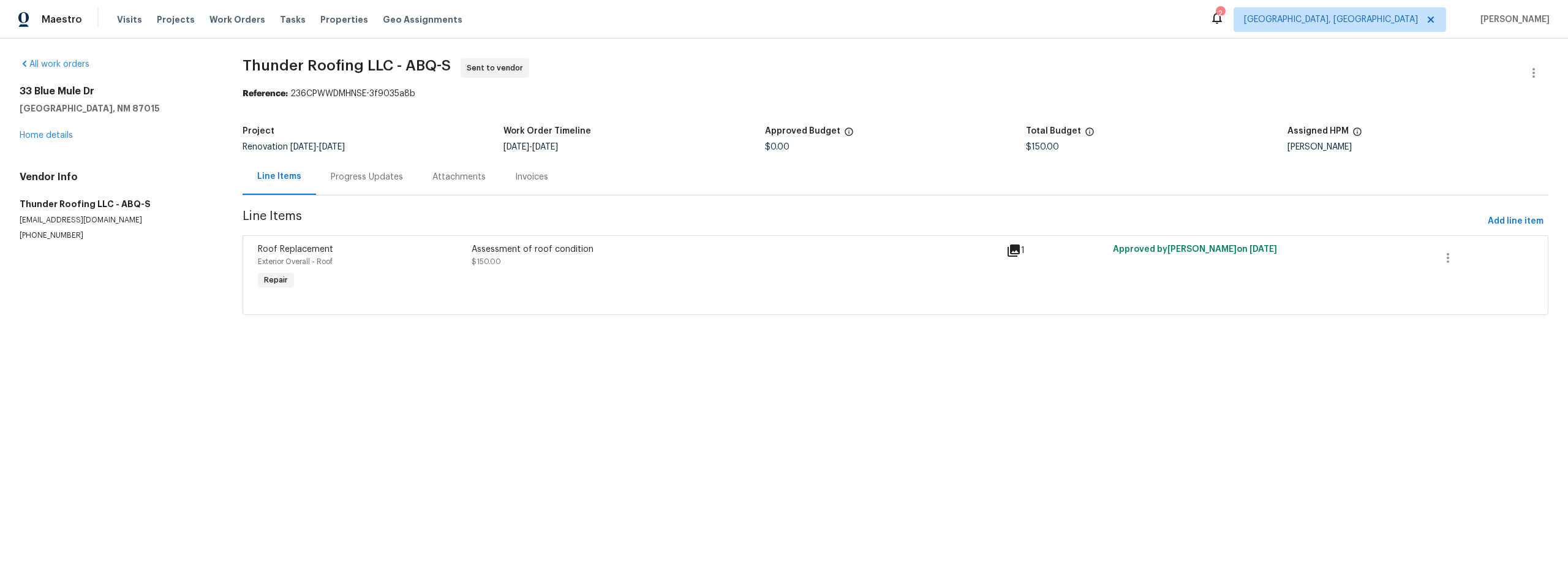
click at [362, 174] on div "Progress Updates" at bounding box center [367, 177] width 72 height 13
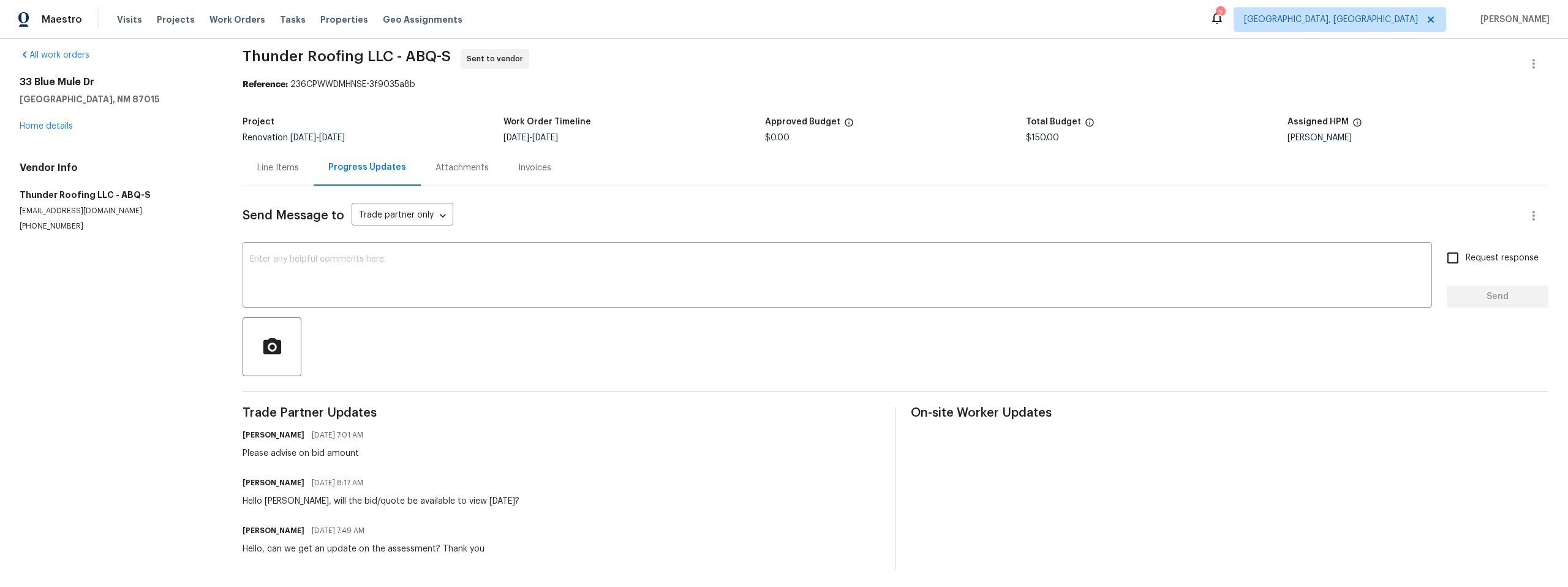
scroll to position [21, 0]
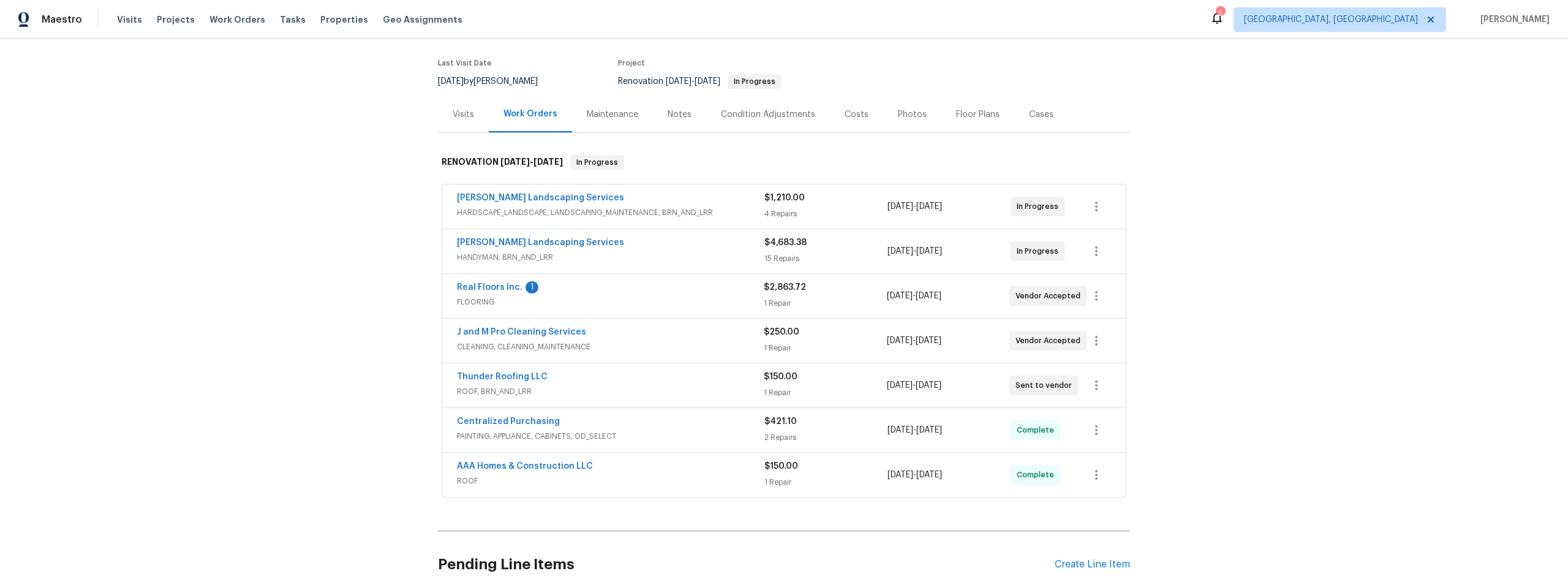
scroll to position [90, 0]
click at [538, 463] on link "AAA Homes & Construction LLC" at bounding box center [525, 466] width 136 height 9
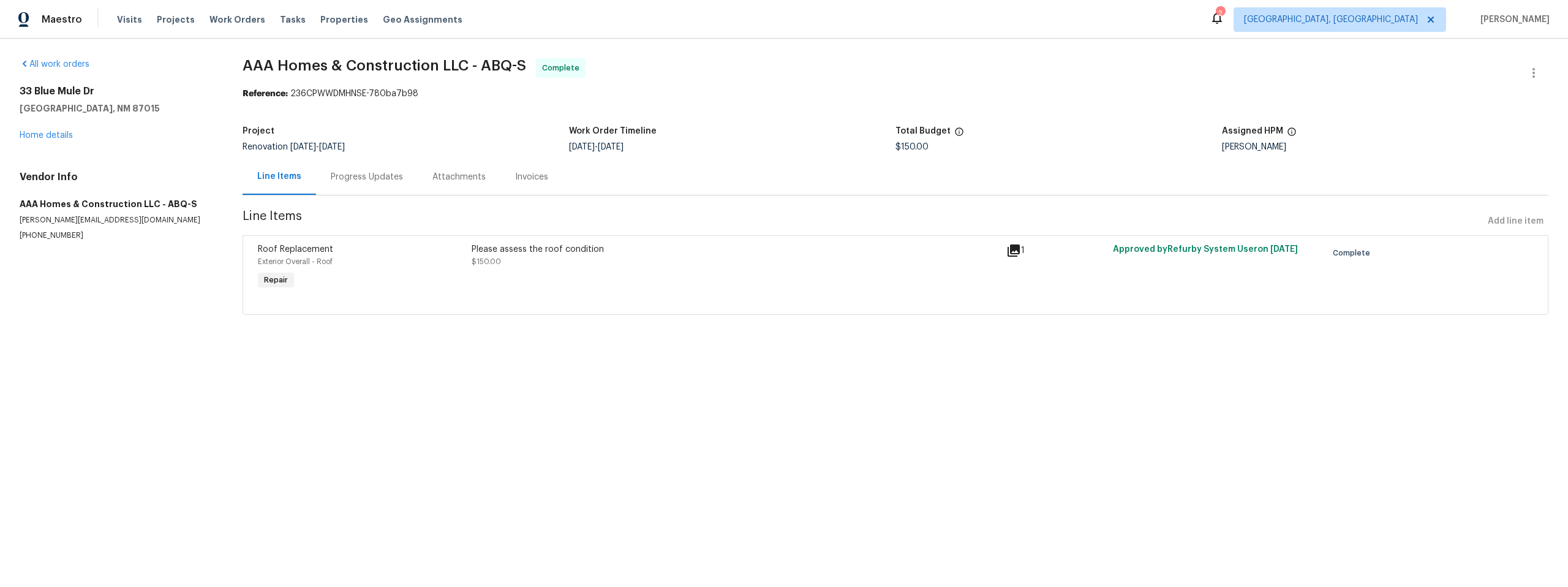
click at [353, 173] on div "Progress Updates" at bounding box center [367, 177] width 72 height 13
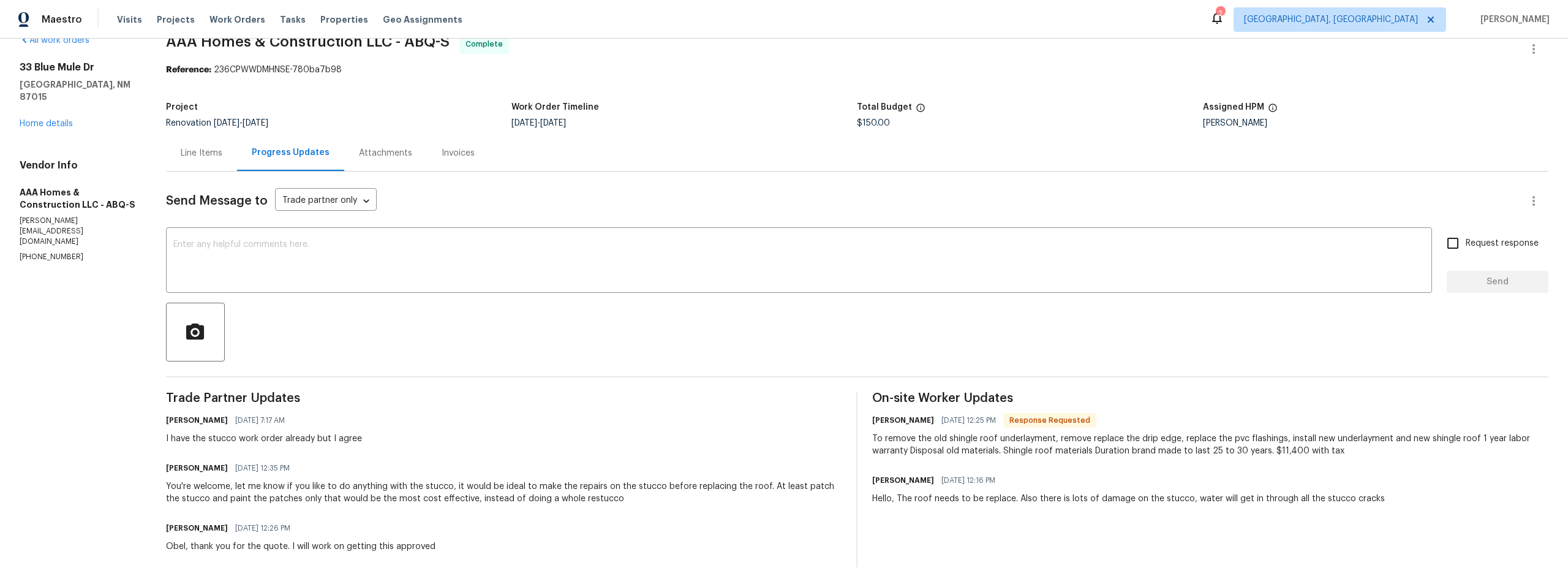
scroll to position [34, 0]
click at [52, 92] on div "33 Blue Mule Dr Edgewood, NM 87015 Home details" at bounding box center [78, 95] width 117 height 69
click at [54, 119] on link "Home details" at bounding box center [47, 124] width 53 height 9
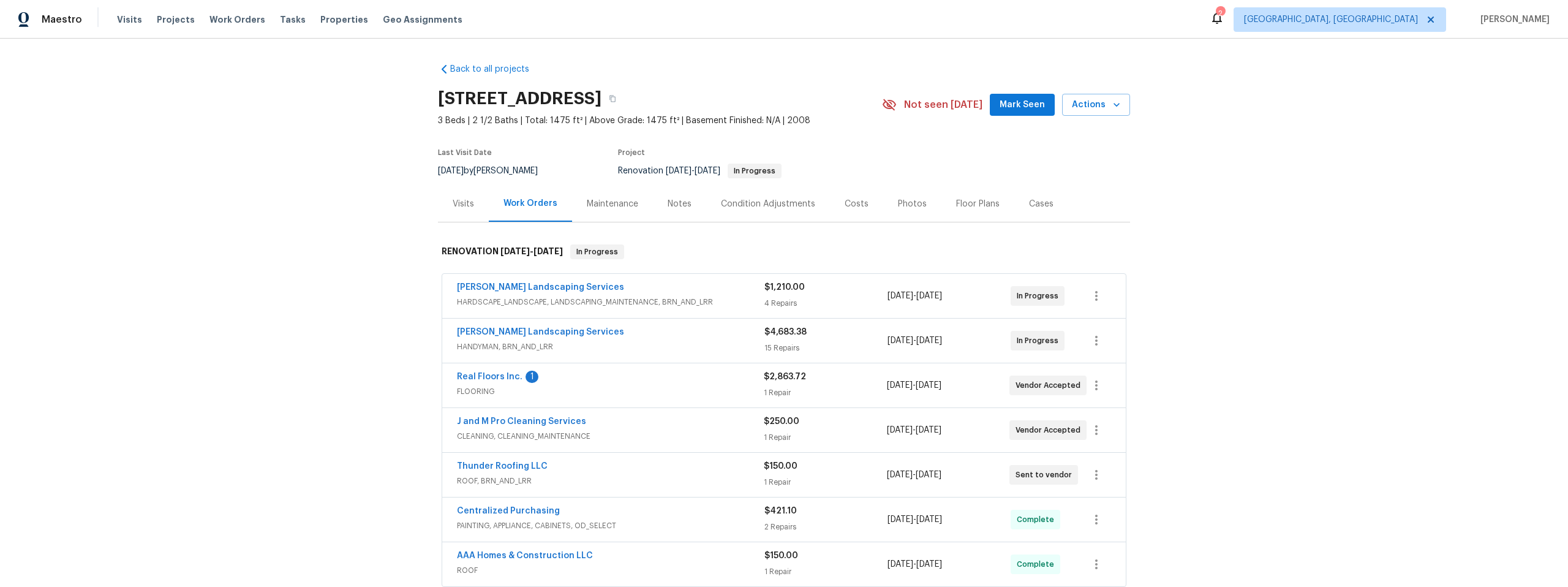
click at [754, 206] on div "Condition Adjustments" at bounding box center [768, 204] width 95 height 13
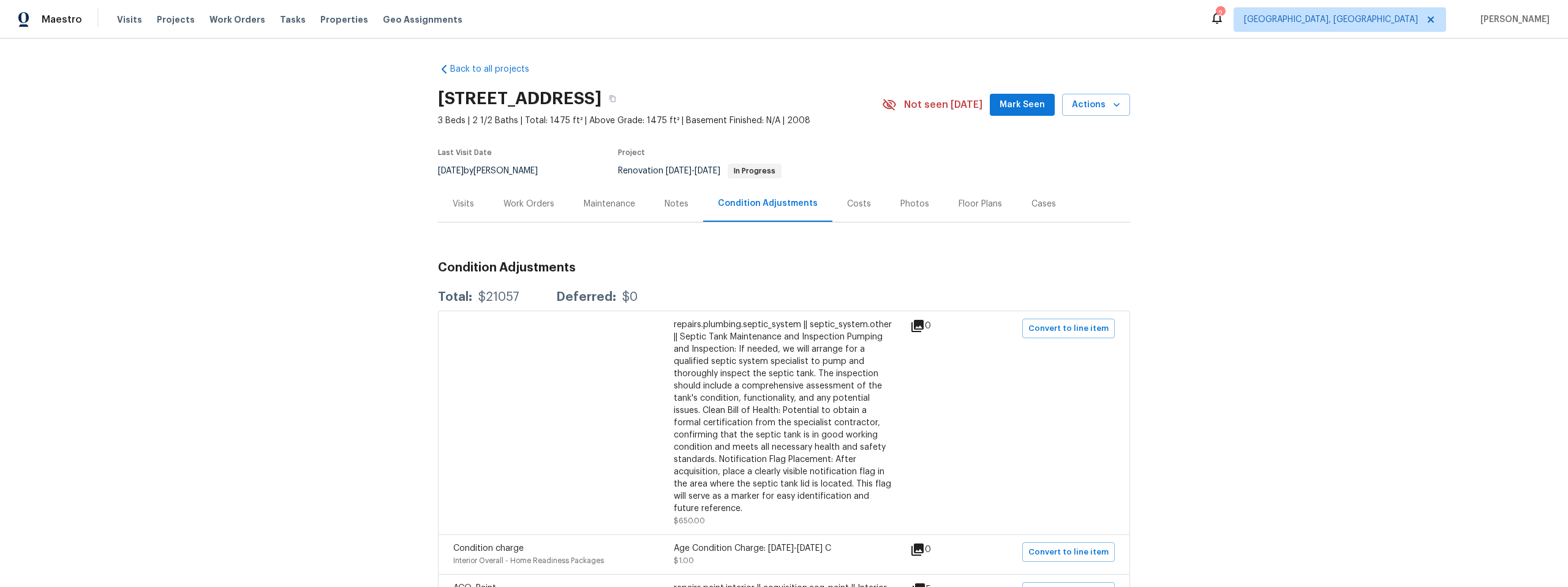
click at [255, 278] on div "Back to all projects 33 Blue Mule Dr, Edgewood, NM 87015 3 Beds | 2 1/2 Baths |…" at bounding box center [784, 312] width 1568 height 549
click at [233, 255] on div "Back to all projects 33 Blue Mule Dr, Edgewood, NM 87015 3 Beds | 2 1/2 Baths |…" at bounding box center [784, 312] width 1568 height 549
click at [210, 303] on div "Back to all projects 33 Blue Mule Dr, Edgewood, NM 87015 3 Beds | 2 1/2 Baths |…" at bounding box center [784, 312] width 1568 height 549
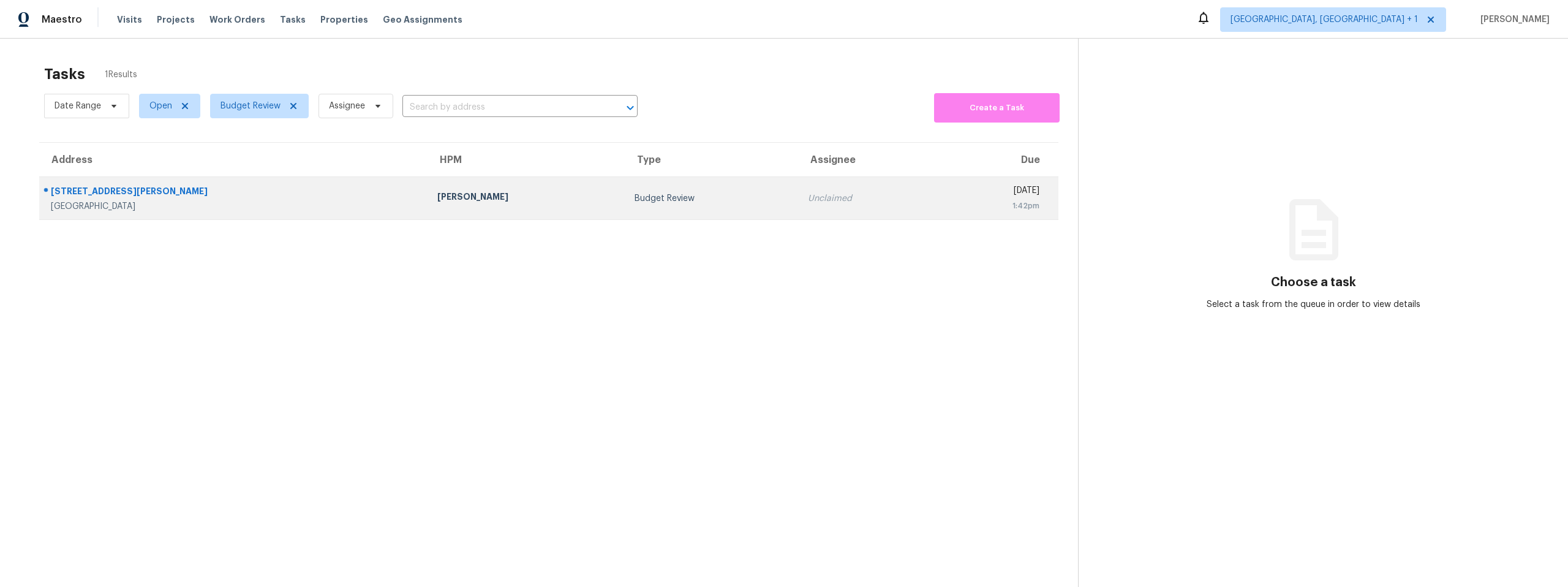
click at [95, 185] on div "[STREET_ADDRESS][PERSON_NAME]" at bounding box center [234, 192] width 367 height 16
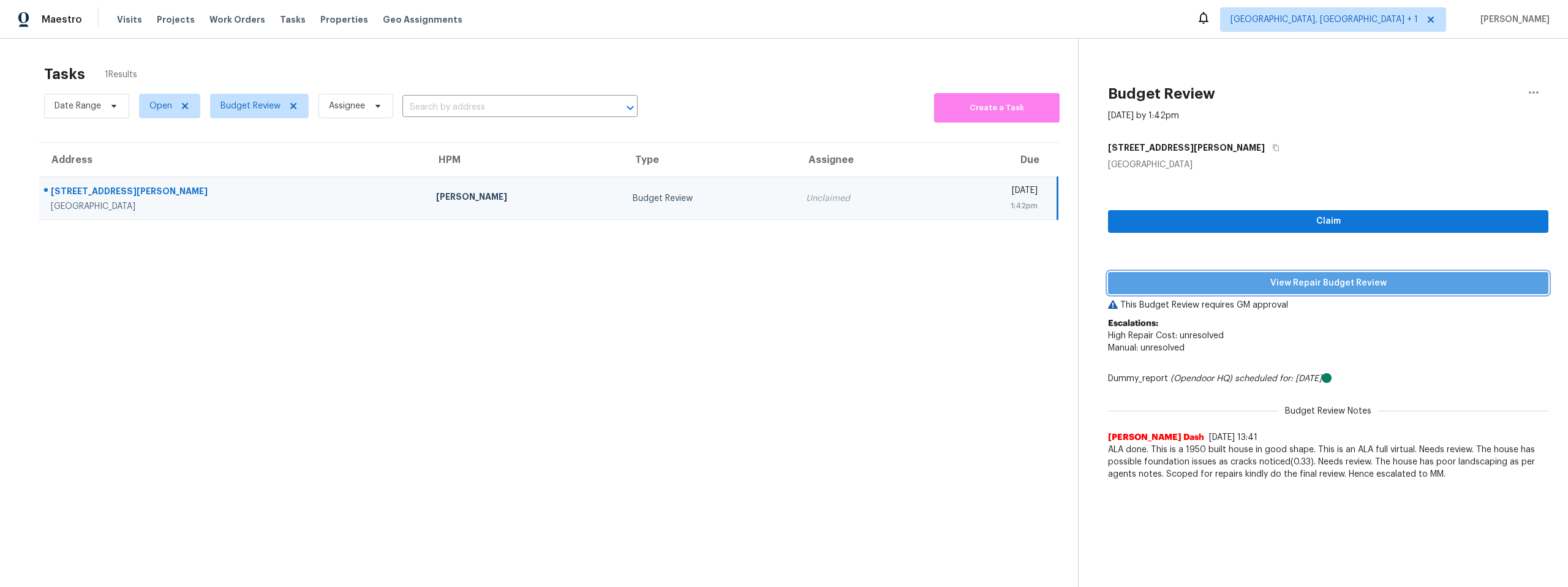
click at [1304, 281] on span "View Repair Budget Review" at bounding box center [1328, 284] width 421 height 16
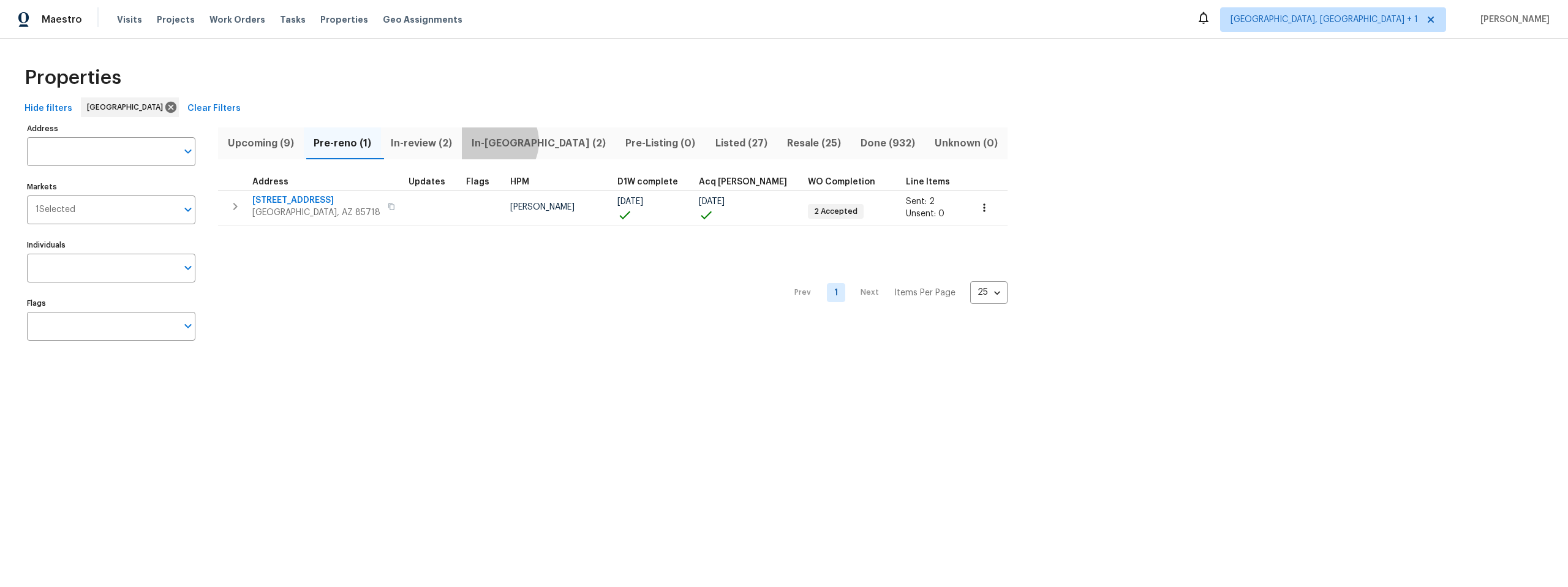
click at [496, 141] on span "In-[GEOGRAPHIC_DATA] (2)" at bounding box center [538, 143] width 139 height 17
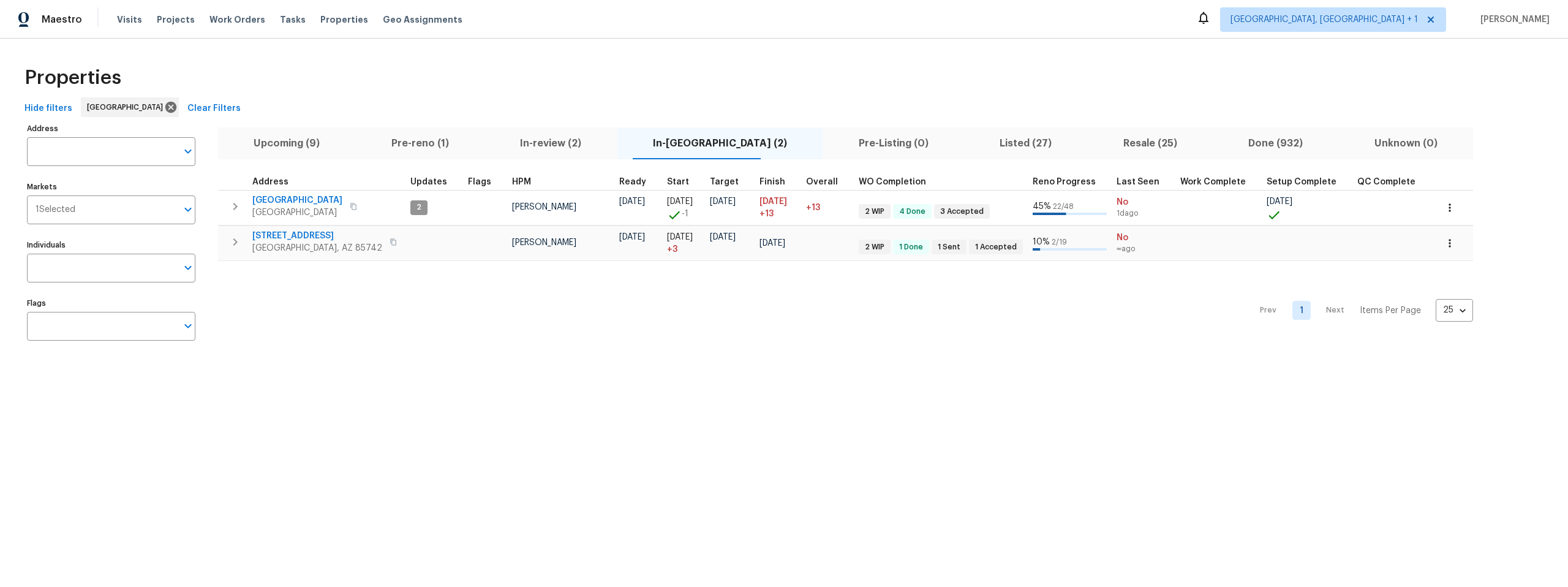
click at [412, 144] on span "Pre-reno (1)" at bounding box center [420, 143] width 115 height 17
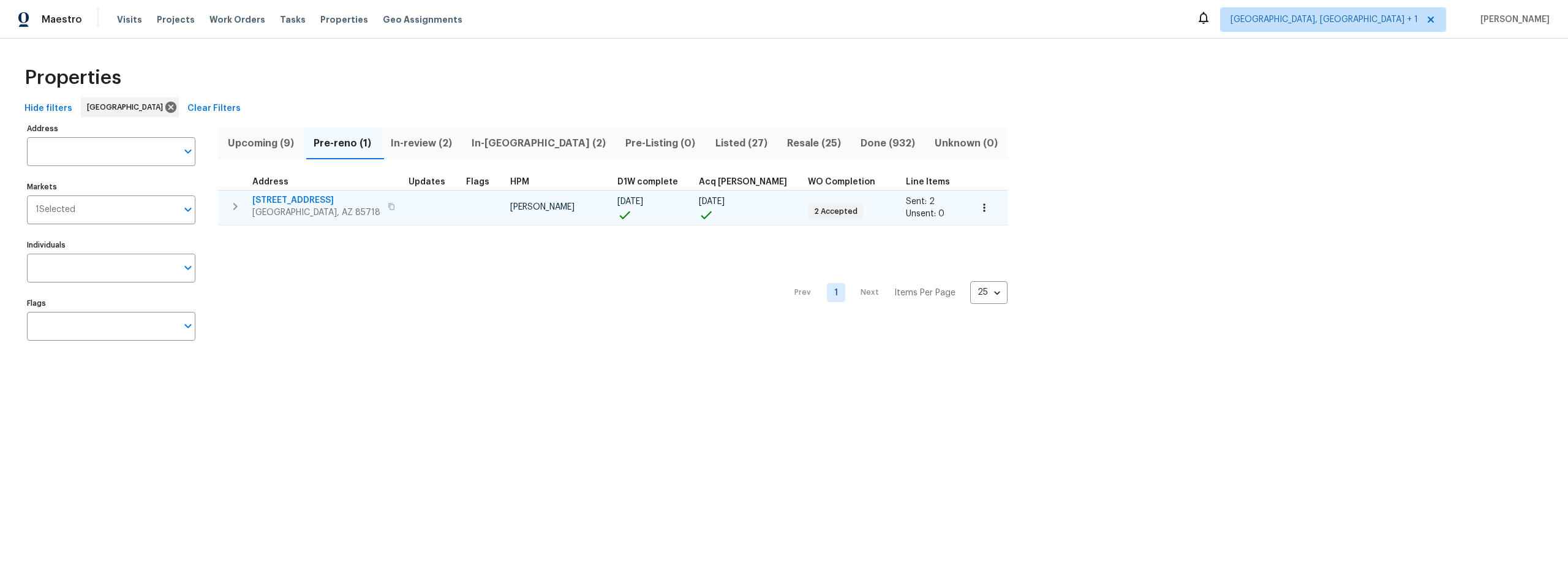
click at [388, 205] on icon "button" at bounding box center [391, 207] width 7 height 7
